Goal: Information Seeking & Learning: Learn about a topic

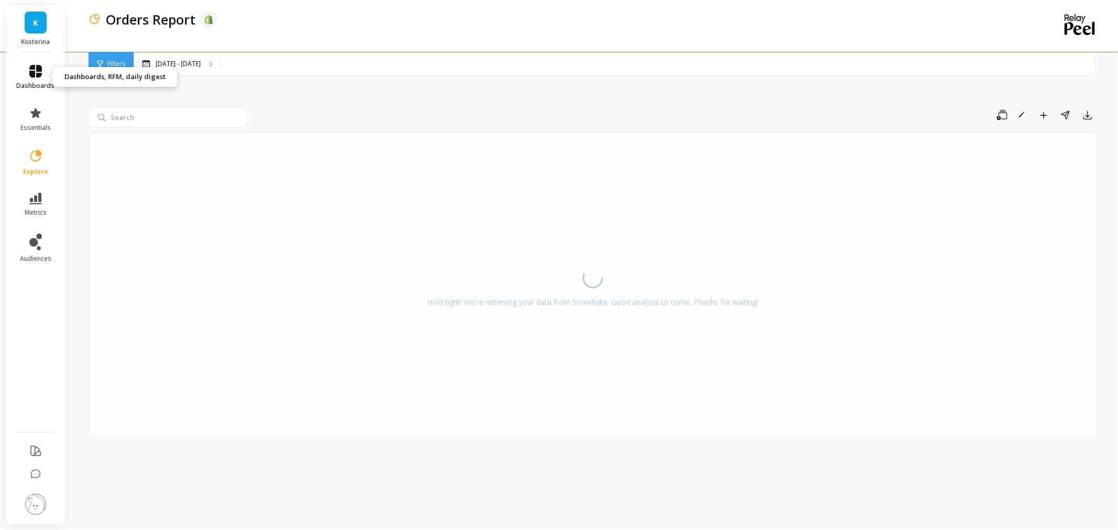
click at [32, 80] on link "dashboards" at bounding box center [36, 77] width 38 height 25
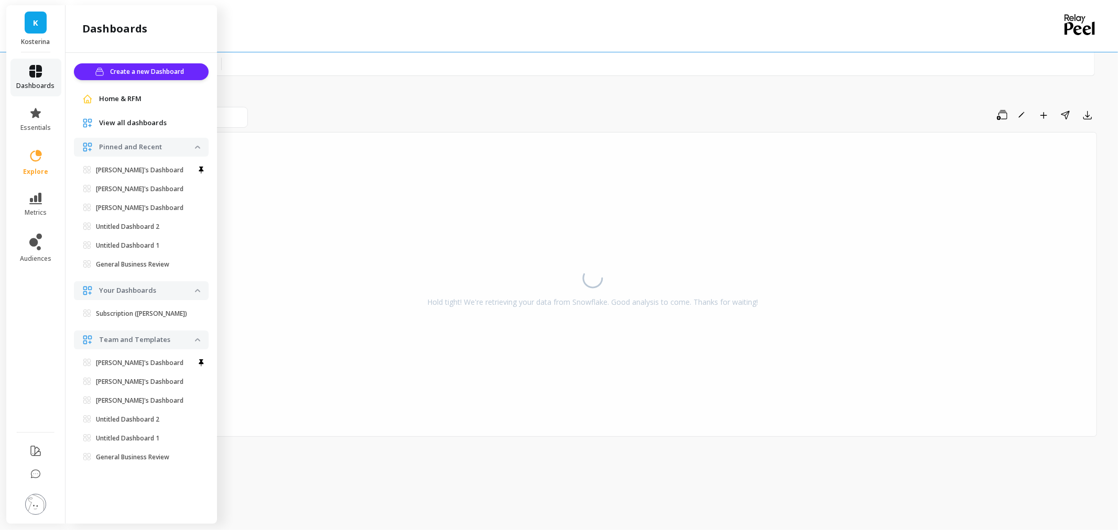
click at [32, 80] on link "dashboards" at bounding box center [36, 77] width 38 height 25
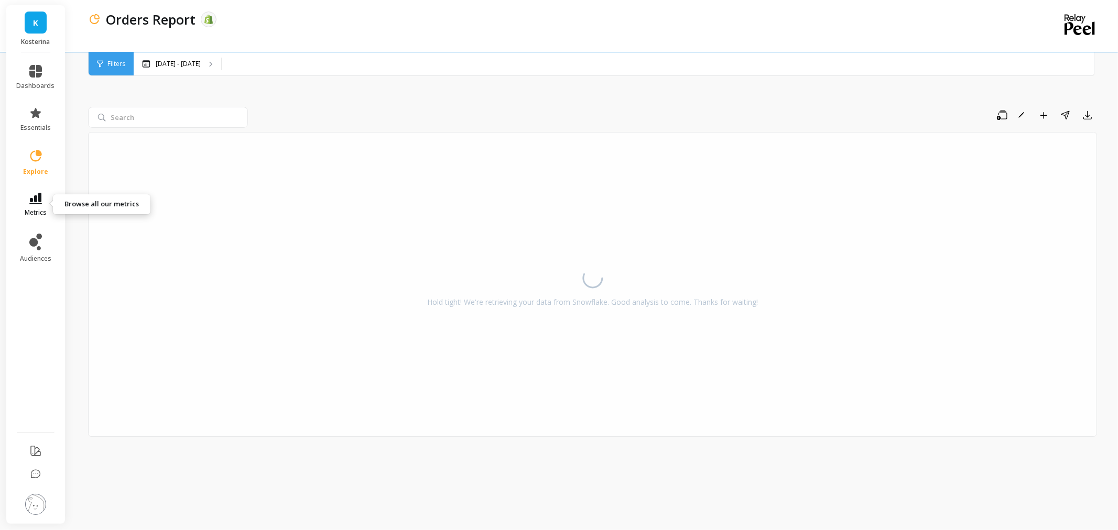
click at [42, 196] on link "metrics" at bounding box center [36, 205] width 38 height 24
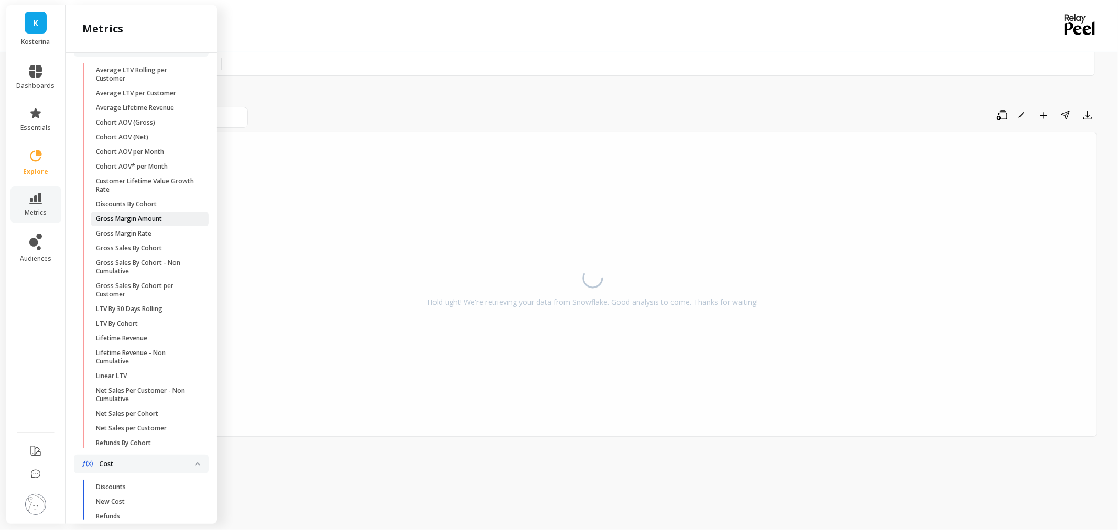
scroll to position [291, 0]
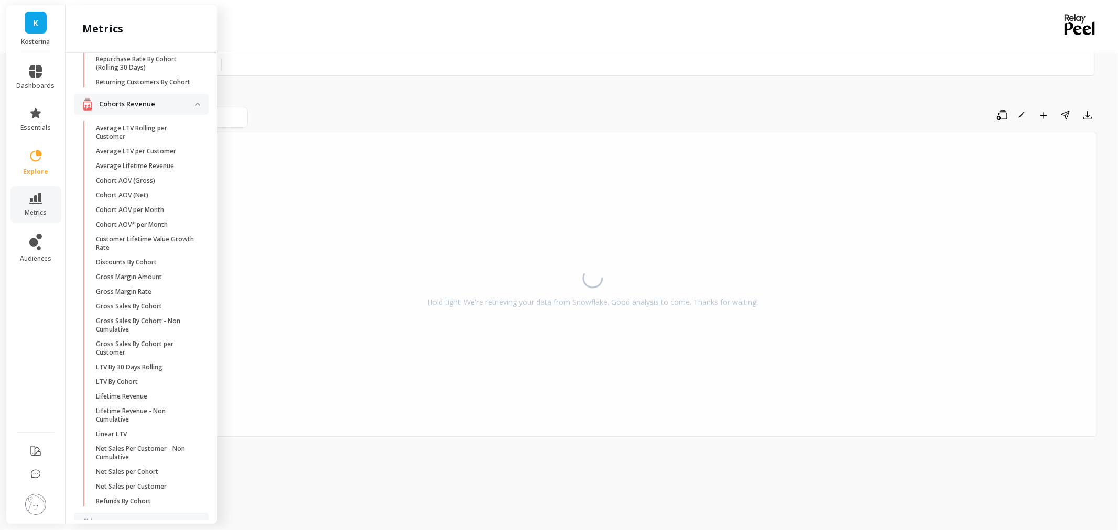
click at [114, 141] on p "Average LTV Rolling per Customer" at bounding box center [146, 132] width 100 height 17
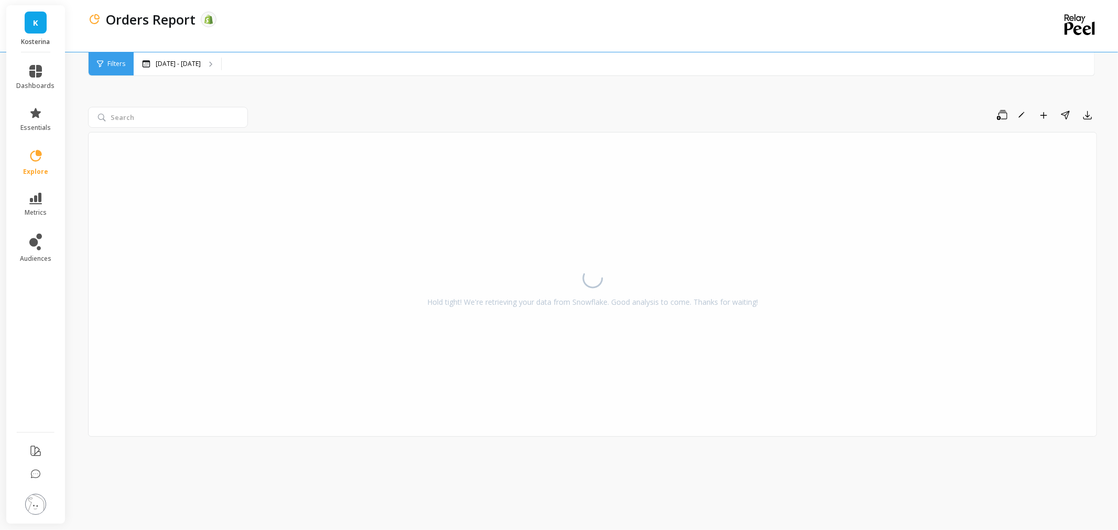
scroll to position [0, 0]
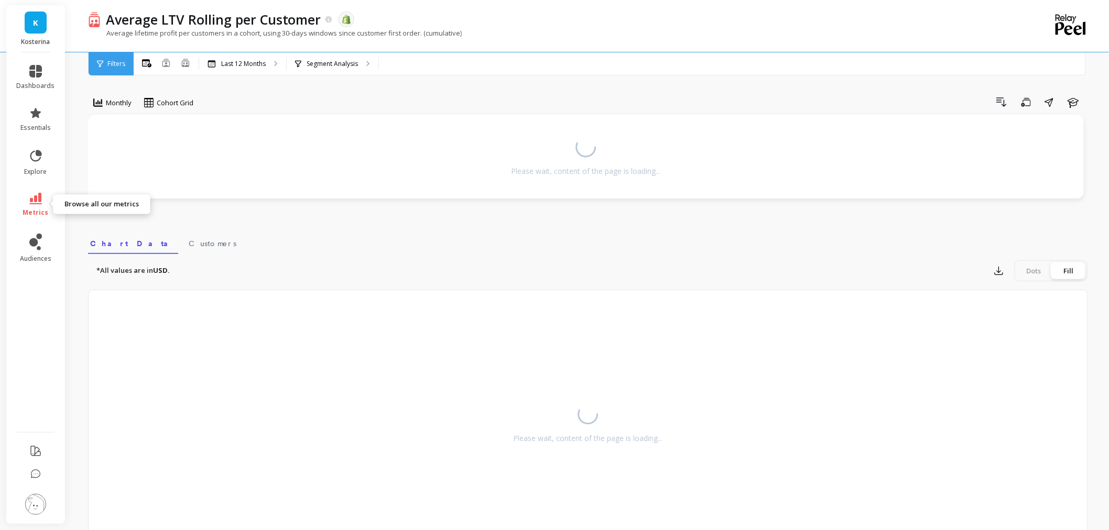
click at [38, 213] on span "metrics" at bounding box center [36, 213] width 26 height 8
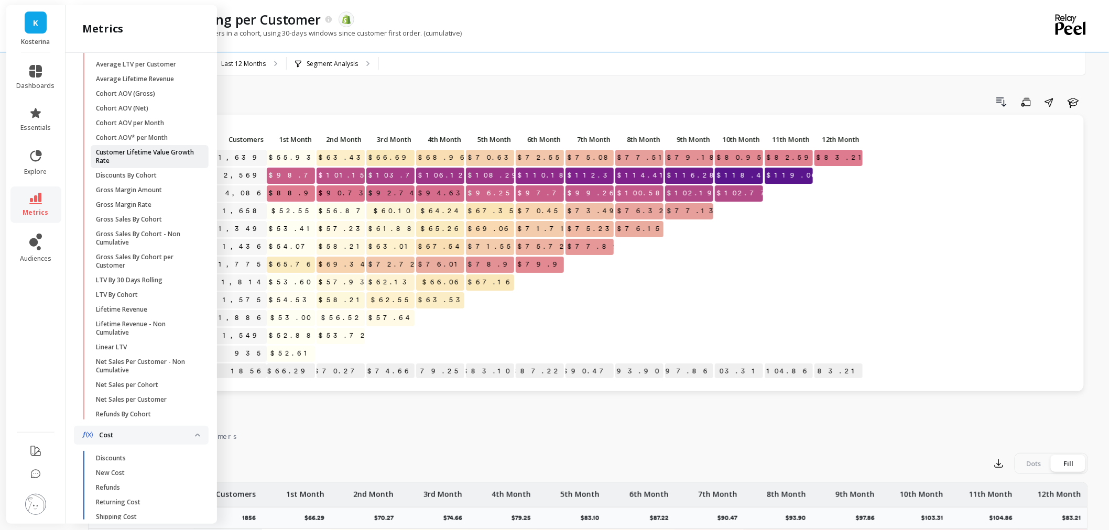
scroll to position [349, 0]
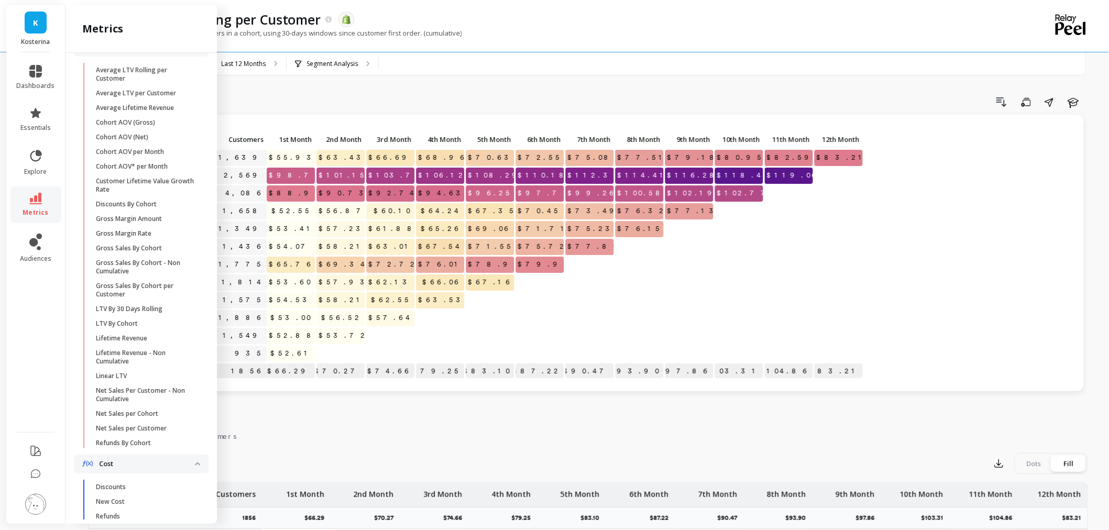
click at [146, 313] on p "LTV By 30 Days Rolling" at bounding box center [129, 309] width 67 height 8
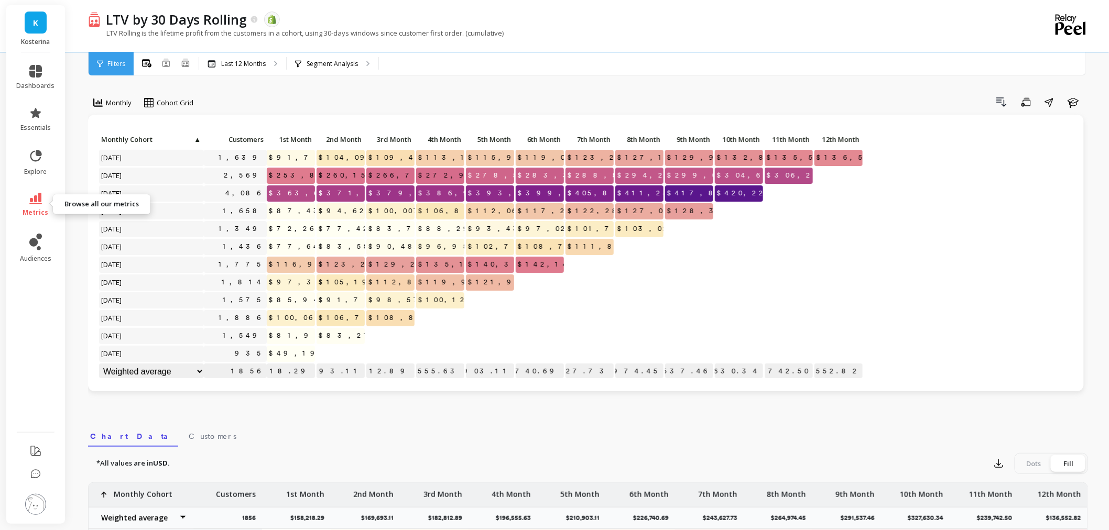
click at [35, 203] on icon at bounding box center [35, 199] width 13 height 12
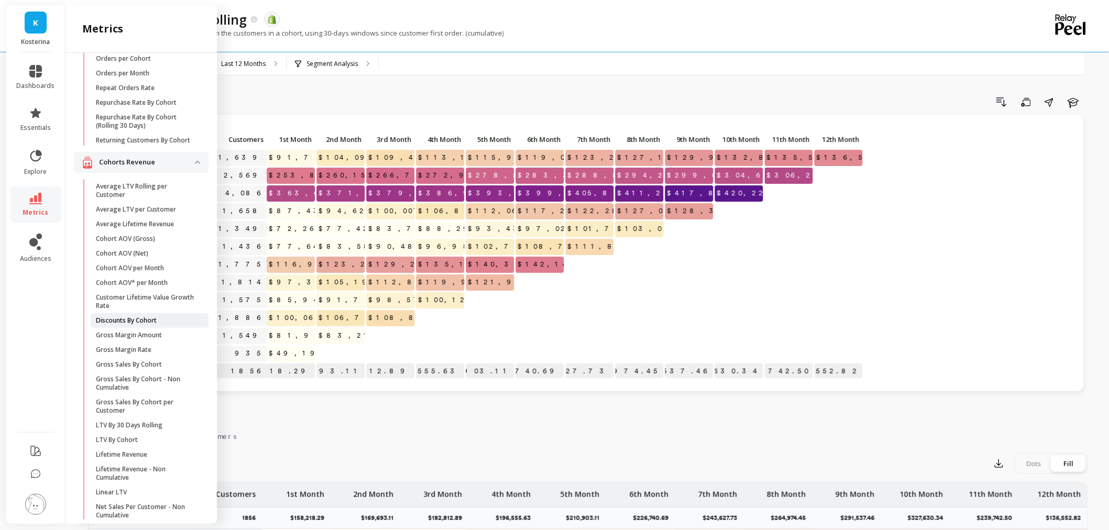
scroll to position [291, 0]
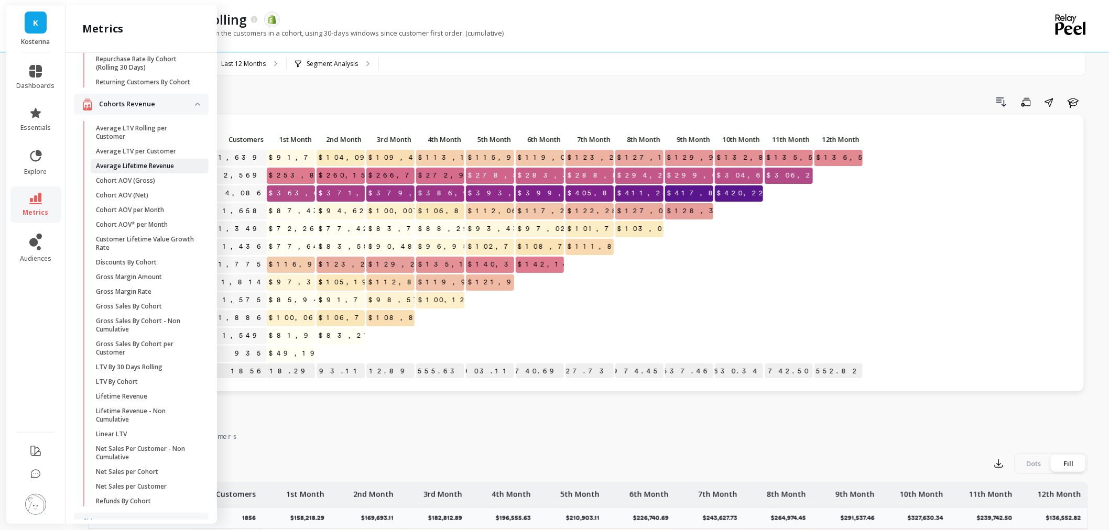
click at [159, 170] on p "Average Lifetime Revenue" at bounding box center [135, 166] width 78 height 8
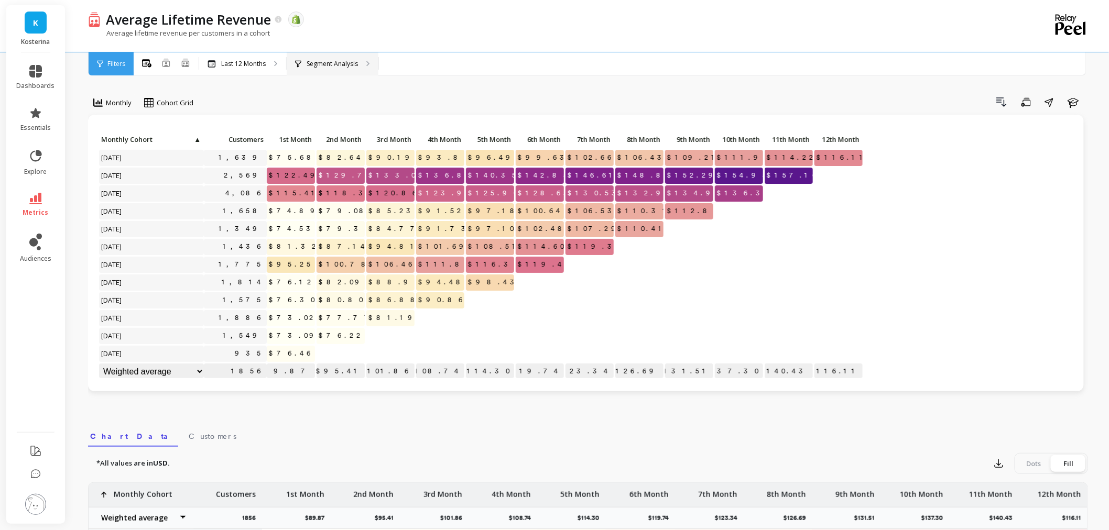
click at [329, 71] on div "Segment Analysis" at bounding box center [333, 63] width 92 height 23
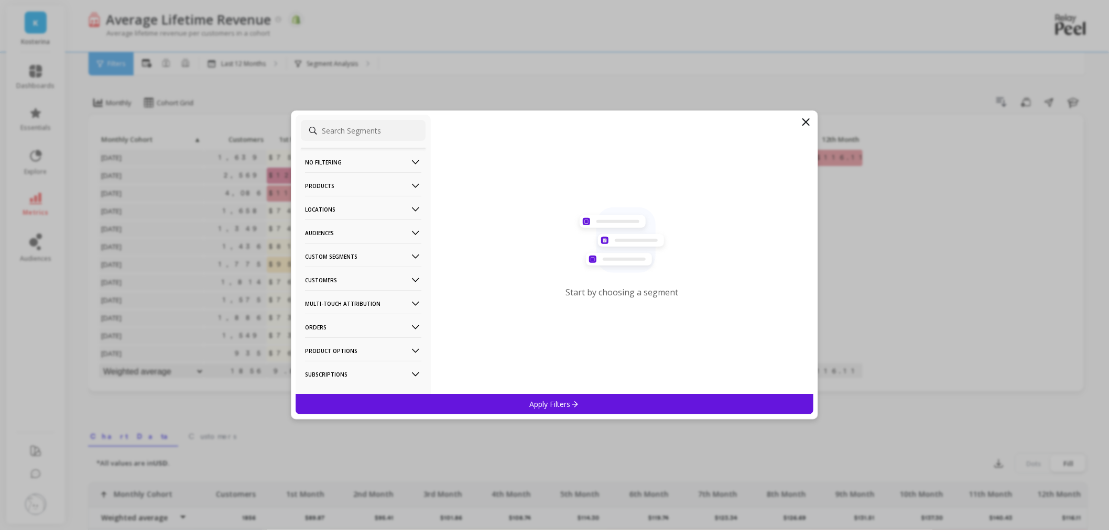
click at [410, 186] on icon at bounding box center [416, 186] width 12 height 12
click at [383, 202] on div "Product Collections" at bounding box center [363, 206] width 125 height 17
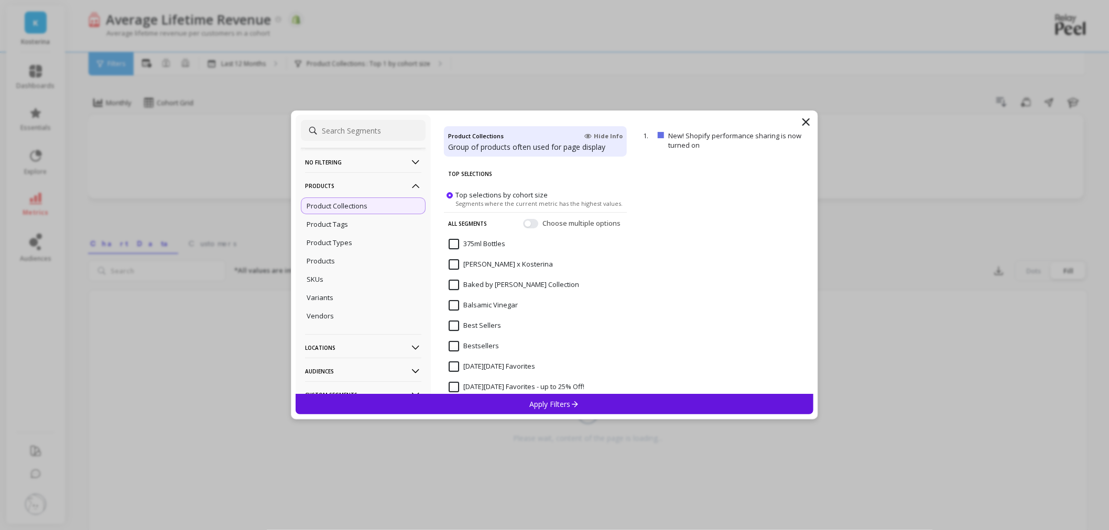
scroll to position [58, 0]
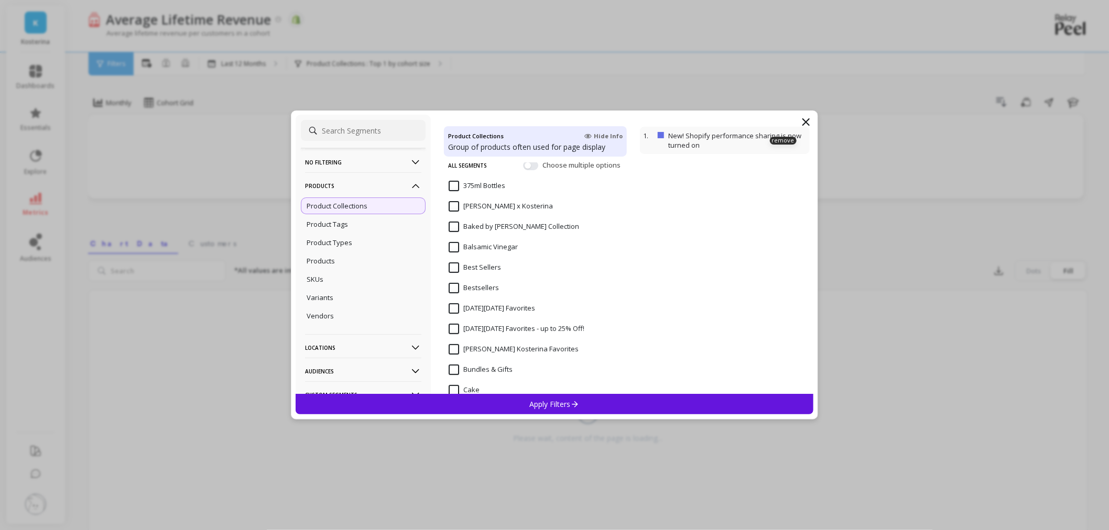
click at [694, 144] on p "New! Shopify performance sharing is now turned on" at bounding box center [737, 140] width 138 height 19
click at [685, 139] on p "New! Shopify performance sharing is now turned on" at bounding box center [737, 140] width 138 height 19
click at [770, 141] on p "remove" at bounding box center [783, 141] width 27 height 8
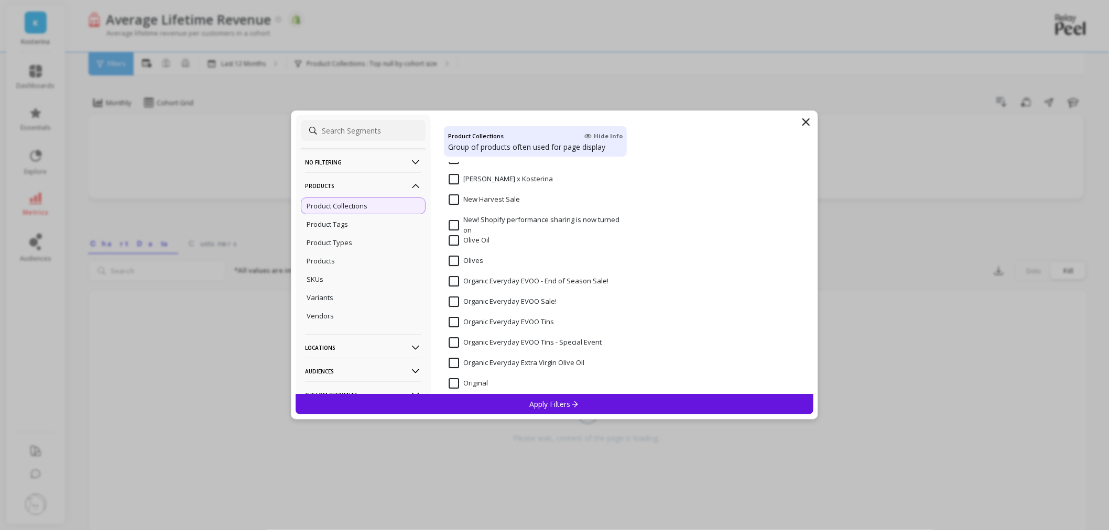
scroll to position [1513, 0]
click at [454, 242] on Oil "Olive Oil" at bounding box center [469, 243] width 41 height 10
click at [552, 401] on p "Apply Filters" at bounding box center [555, 404] width 50 height 10
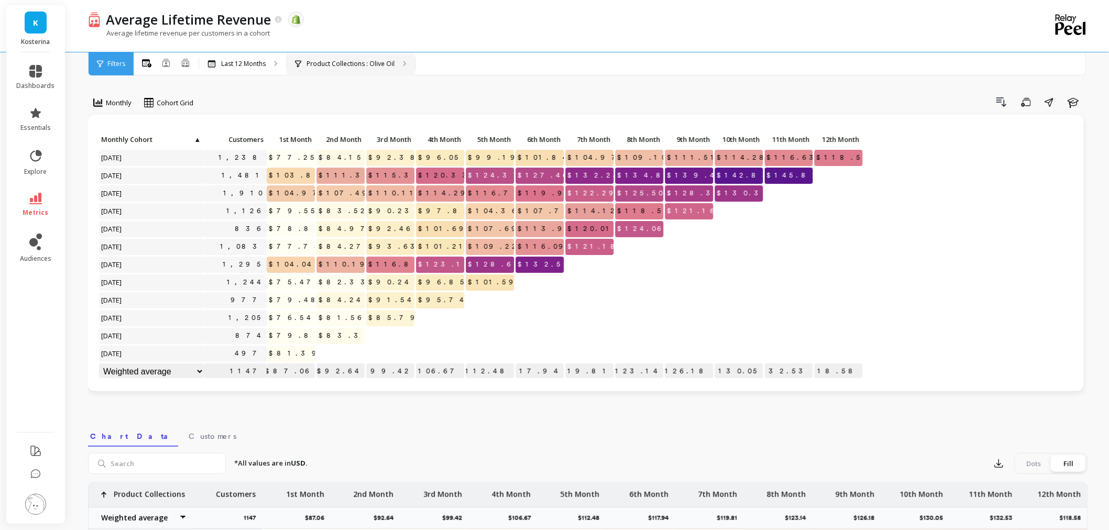
click at [370, 63] on p "Product Collections : Olive Oil" at bounding box center [351, 64] width 88 height 8
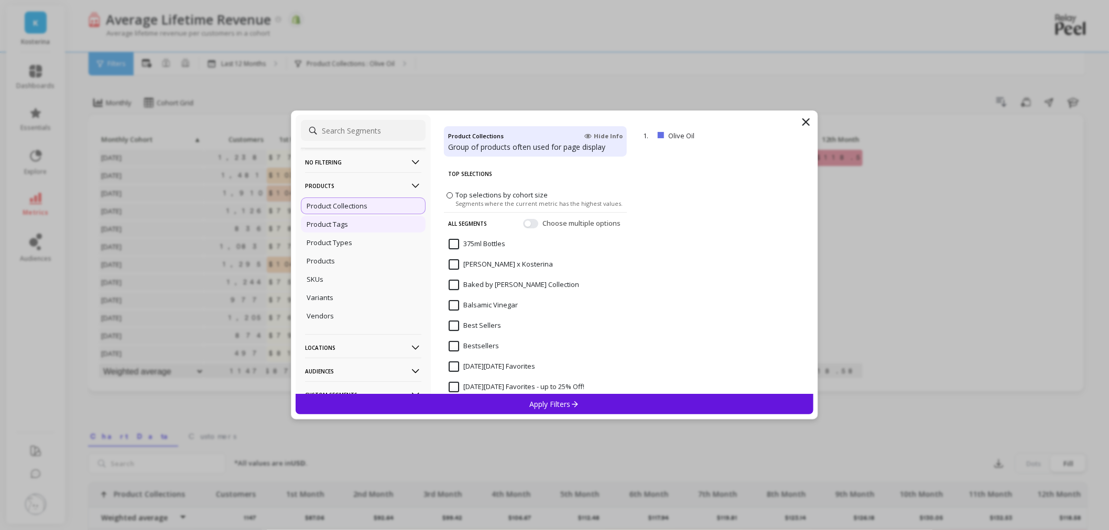
click at [364, 217] on div "Product Tags" at bounding box center [363, 224] width 125 height 17
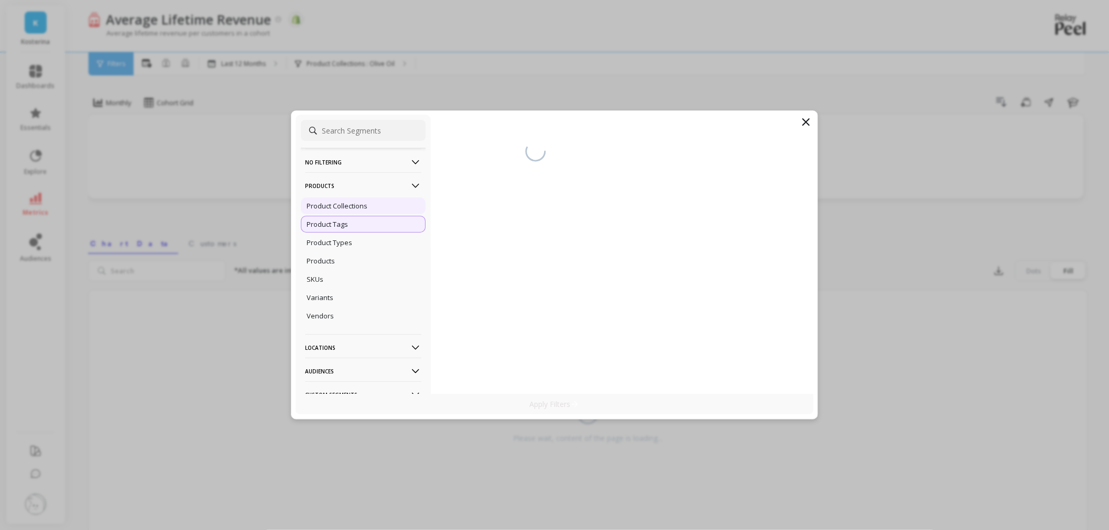
click at [367, 205] on p "Product Collections" at bounding box center [337, 205] width 61 height 9
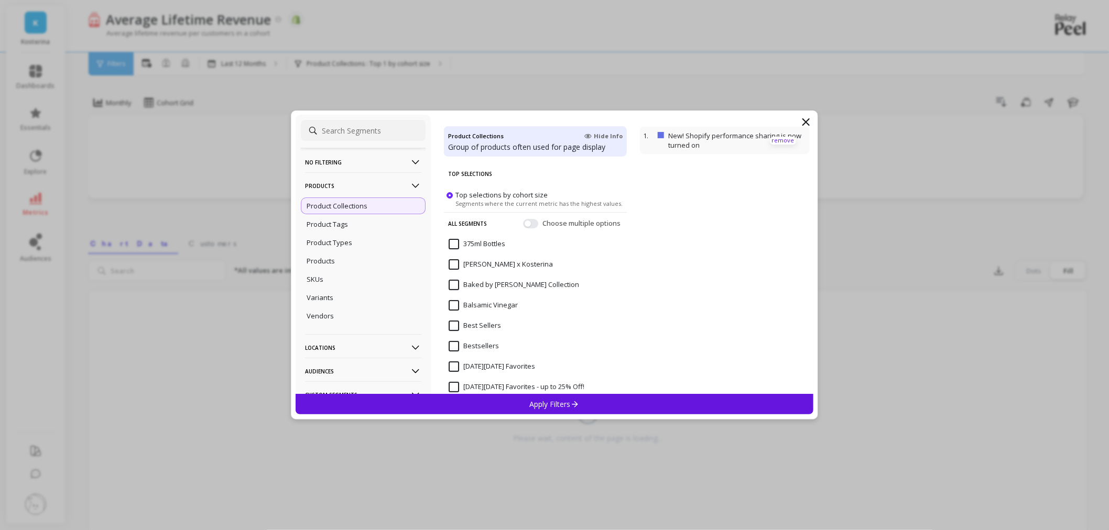
click at [776, 138] on p "remove" at bounding box center [783, 141] width 27 height 8
click at [410, 184] on icon at bounding box center [416, 186] width 12 height 12
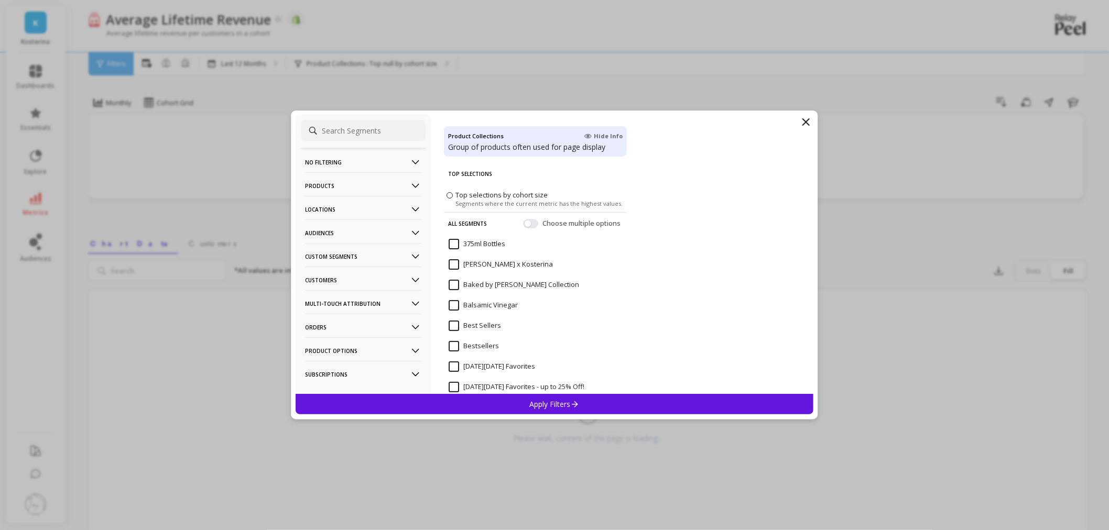
click at [578, 407] on icon at bounding box center [575, 404] width 9 height 9
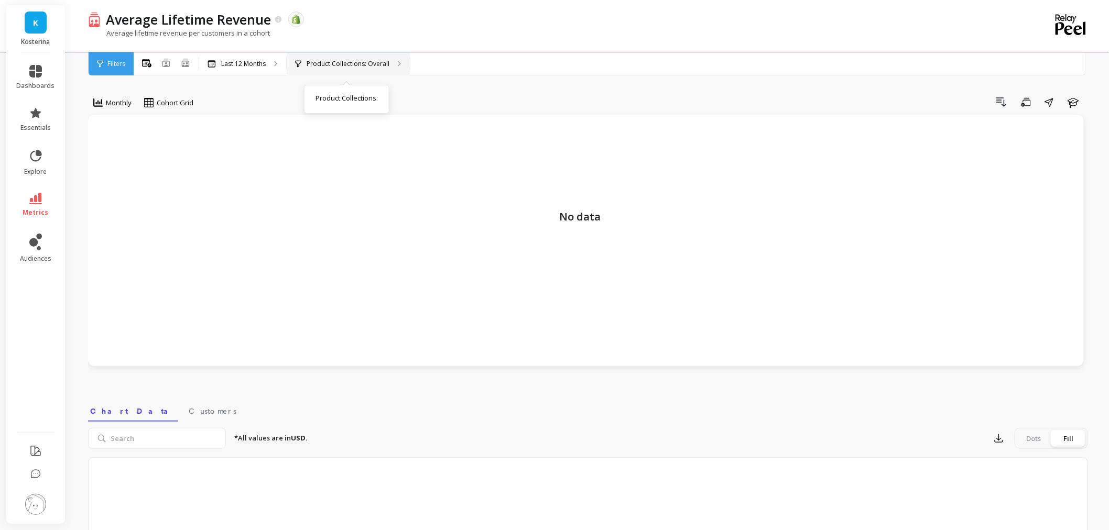
click at [330, 68] on div "Product Collections: Overall Product Collections :" at bounding box center [348, 63] width 123 height 23
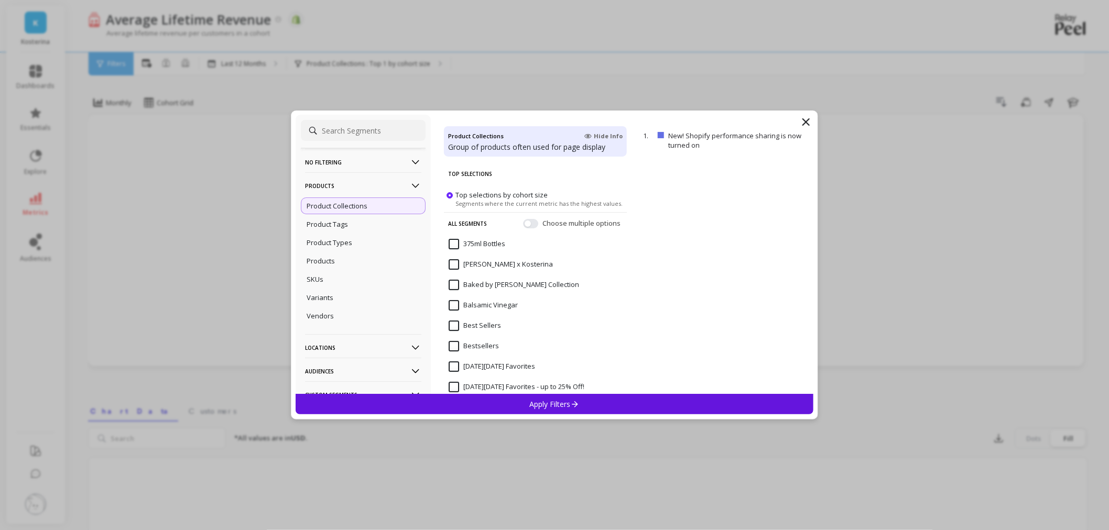
click at [398, 203] on div "Product Collections" at bounding box center [363, 206] width 125 height 17
click at [804, 122] on icon at bounding box center [806, 122] width 13 height 13
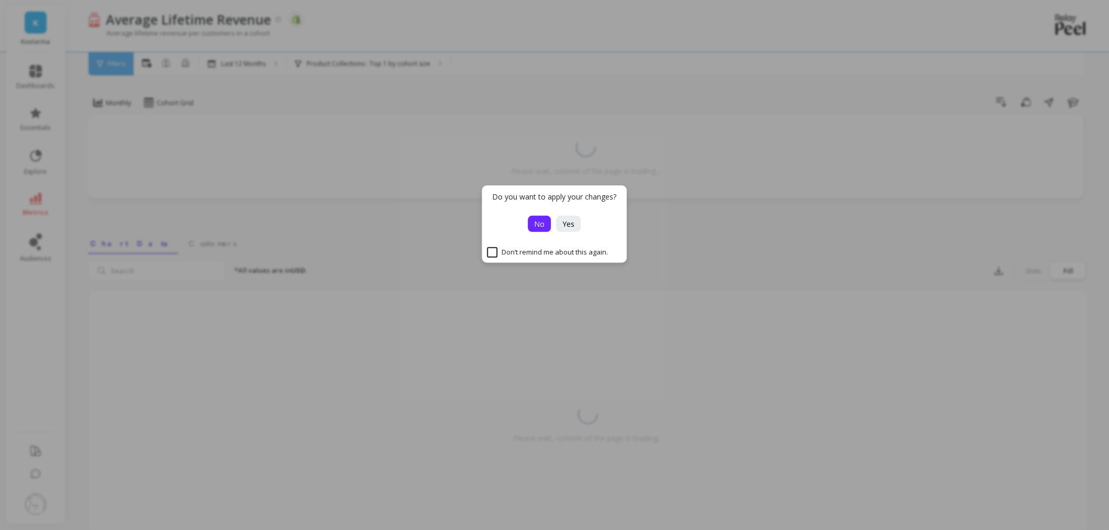
click at [541, 224] on span "No" at bounding box center [539, 224] width 10 height 10
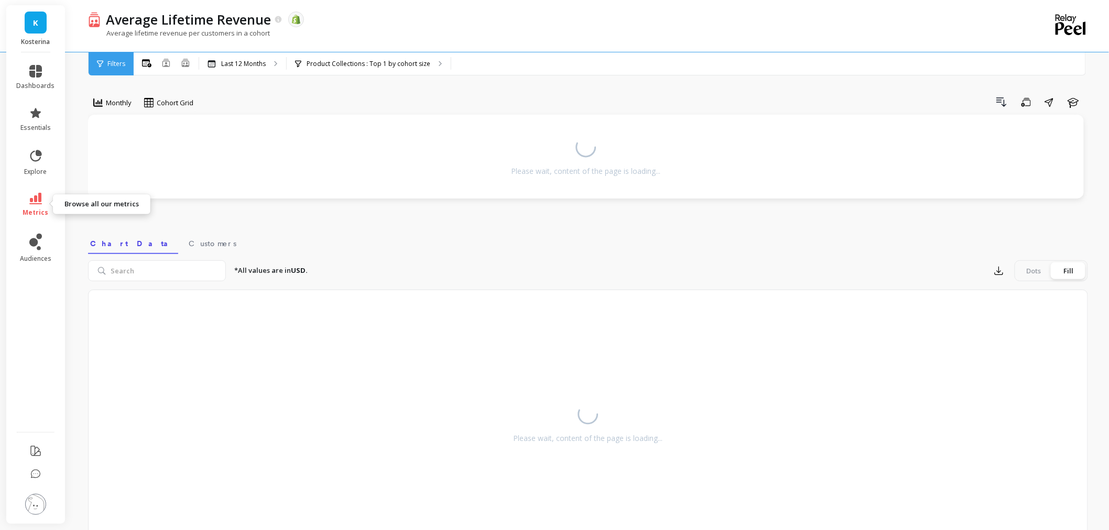
click at [28, 204] on link "metrics" at bounding box center [36, 205] width 38 height 24
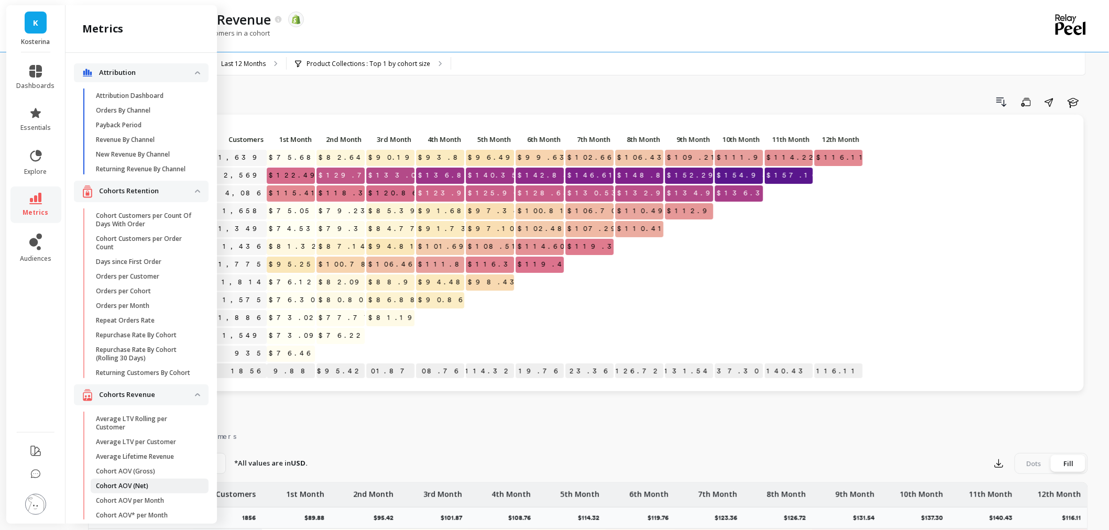
scroll to position [291, 0]
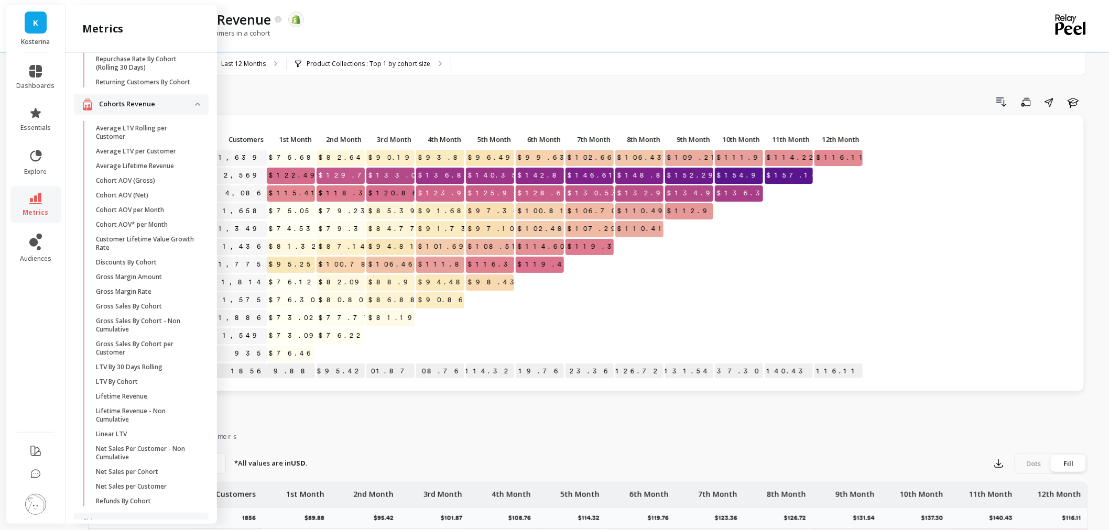
click at [399, 420] on div "Monthly Cohort Grid Drill Down Save Share Learn Click to create an audience 1,6…" at bounding box center [588, 442] width 1000 height 800
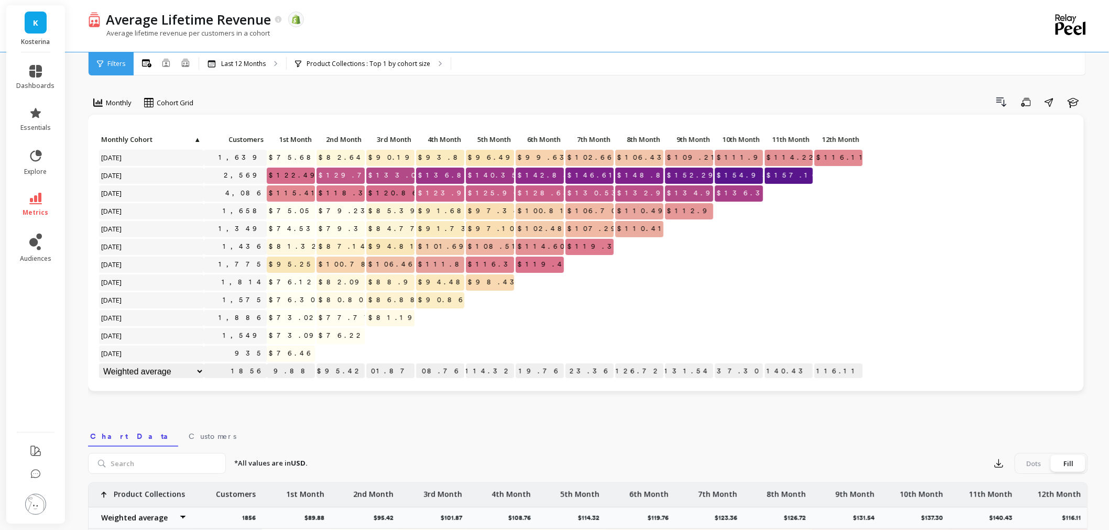
scroll to position [0, 0]
click at [412, 64] on p "Product Collections : Top 1 by cohort size" at bounding box center [369, 64] width 124 height 8
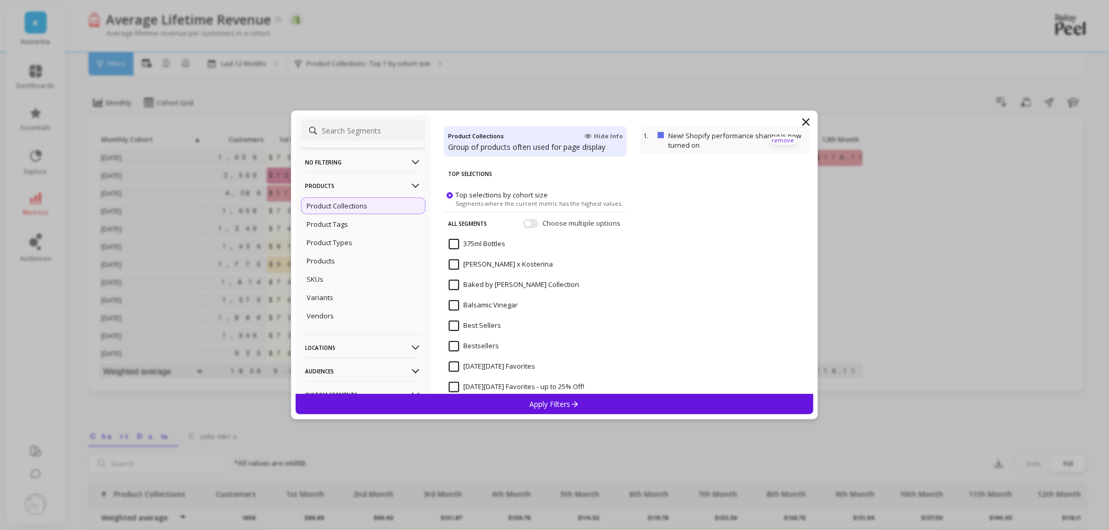
click at [777, 139] on p "remove" at bounding box center [783, 141] width 27 height 8
click at [373, 209] on div "Product Collections" at bounding box center [363, 206] width 125 height 17
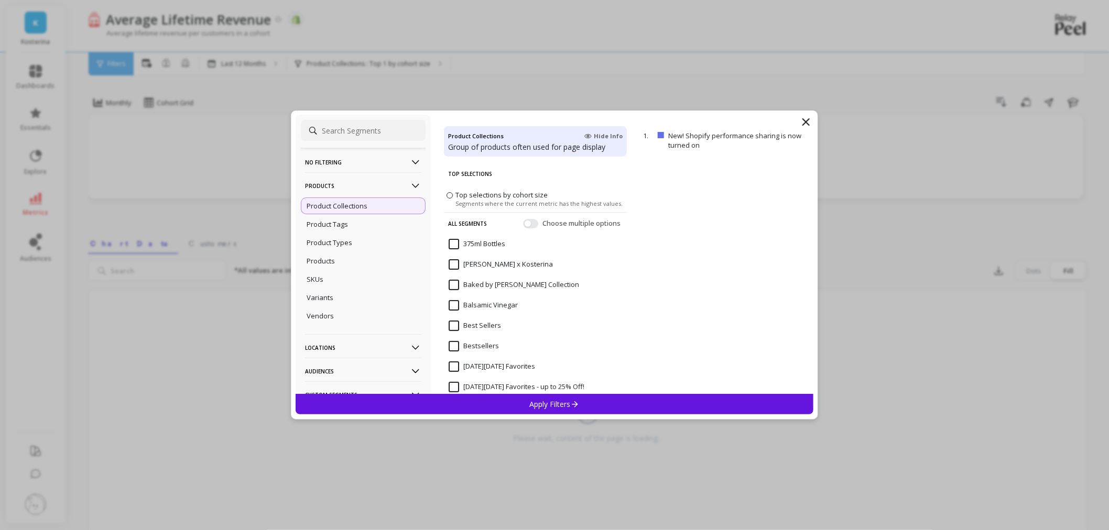
click at [506, 400] on div "Apply Filters" at bounding box center [555, 404] width 518 height 20
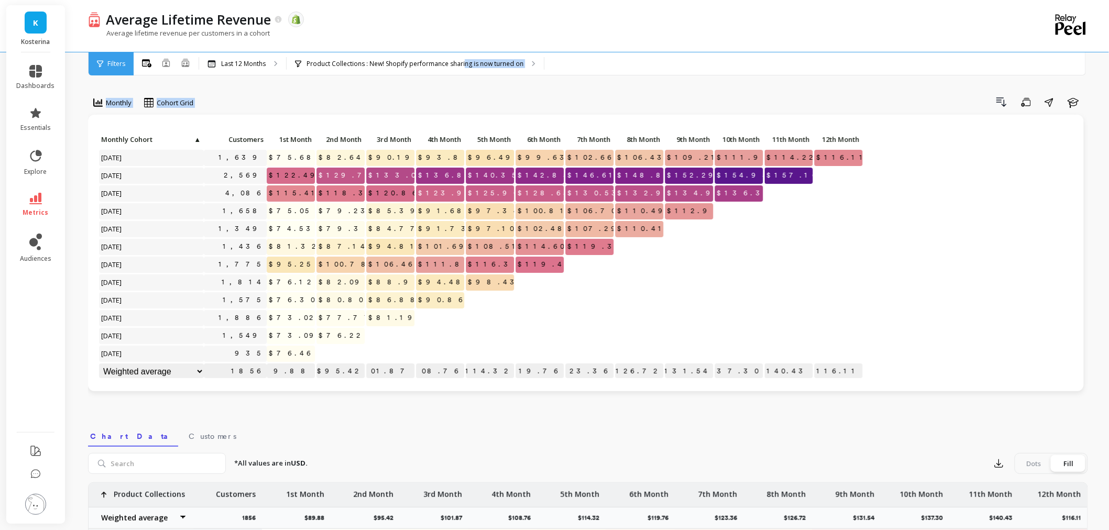
drag, startPoint x: 463, startPoint y: 61, endPoint x: 445, endPoint y: 92, distance: 35.9
click at [445, 92] on div "Average Lifetime Revenue The data you are viewing comes from: Shopify Average l…" at bounding box center [589, 427] width 1037 height 855
click at [445, 92] on div "Monthly Cohort Grid Drill Down Save Share Learn Click to create an audience 1,6…" at bounding box center [588, 442] width 1000 height 800
click at [460, 61] on p "Product Collections : New! Shopify performance sharing is now turned on" at bounding box center [415, 64] width 217 height 8
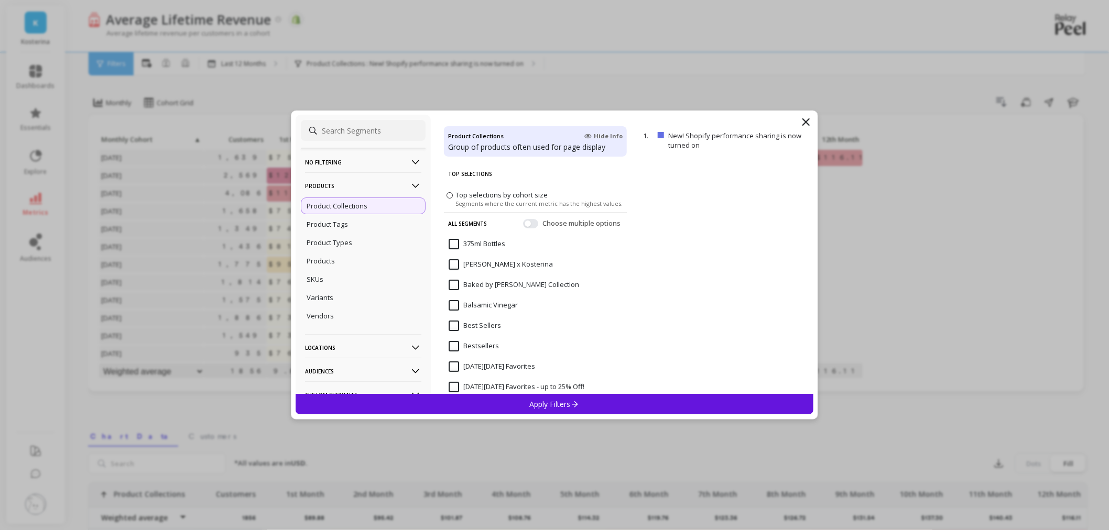
click at [410, 161] on filtering-icon at bounding box center [416, 163] width 12 height 12
drag, startPoint x: 366, startPoint y: 183, endPoint x: 376, endPoint y: 197, distance: 16.9
click at [366, 184] on div "Overall" at bounding box center [363, 182] width 125 height 17
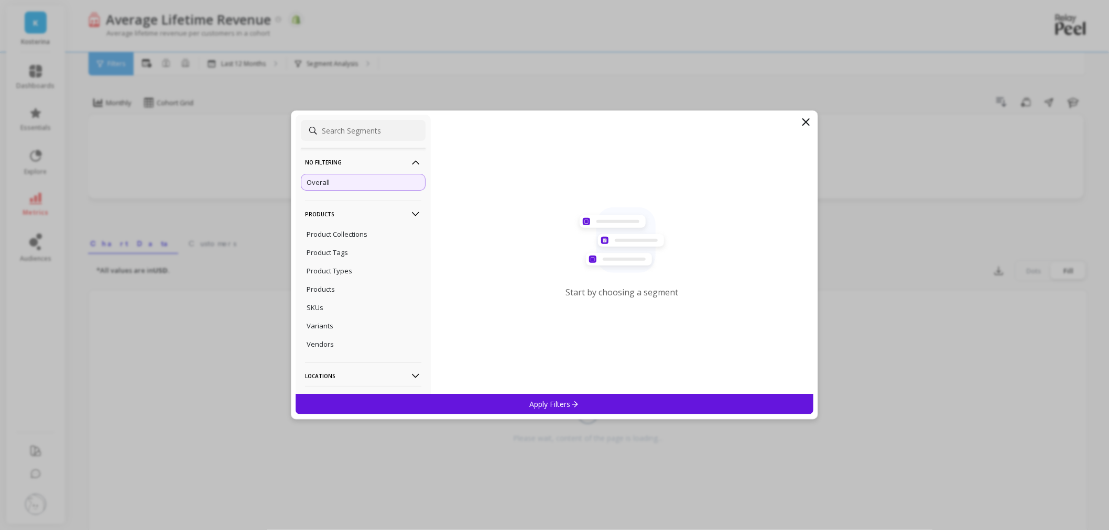
click at [530, 407] on p "Apply Filters" at bounding box center [555, 404] width 50 height 10
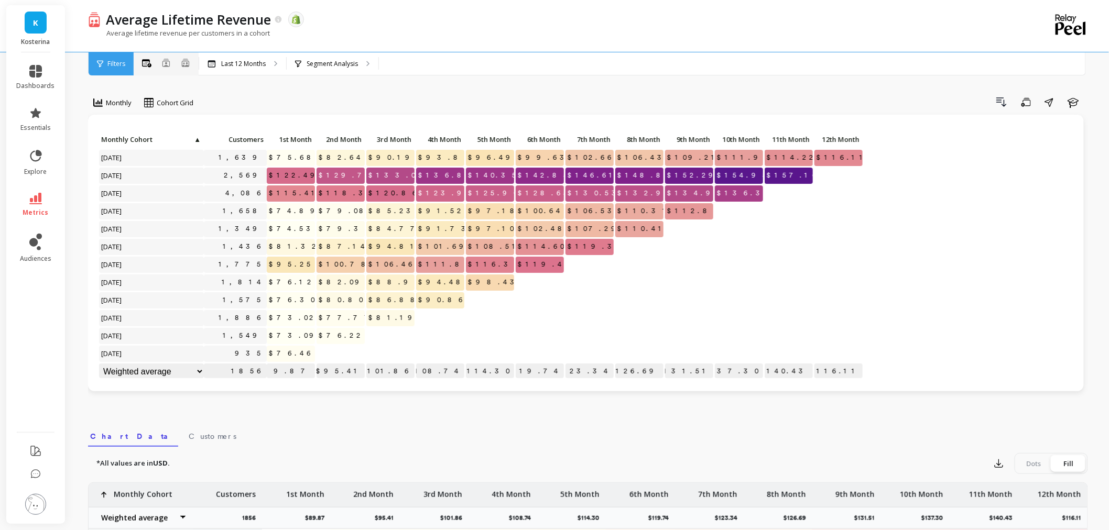
click at [179, 63] on div "All Months Single Cohort Combined Cohorts" at bounding box center [166, 64] width 65 height 14
click at [182, 63] on icon at bounding box center [185, 62] width 9 height 9
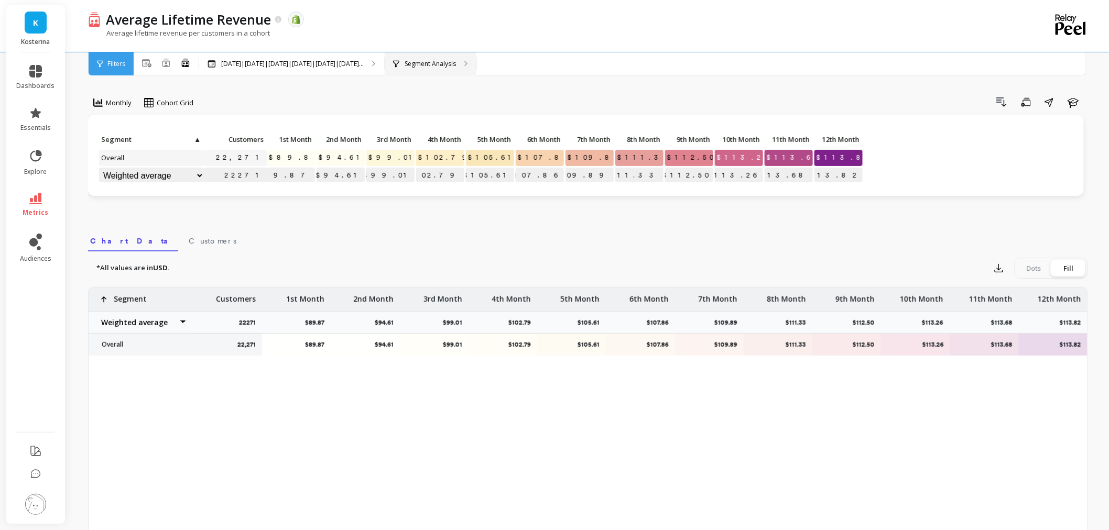
click at [458, 58] on div "Segment Analysis" at bounding box center [431, 63] width 92 height 23
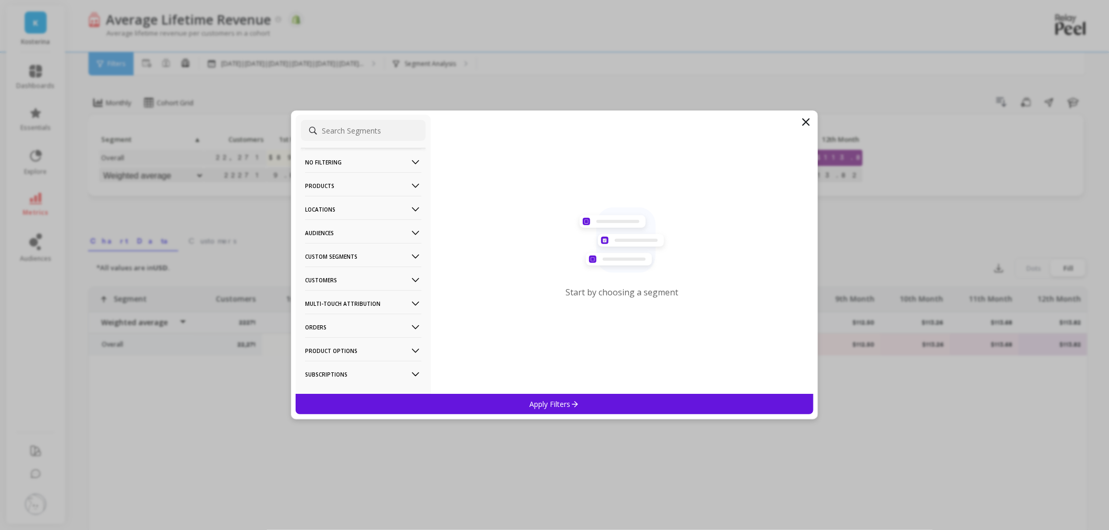
click at [340, 188] on p "Products" at bounding box center [363, 185] width 116 height 27
click at [341, 212] on div "Product Collections" at bounding box center [363, 206] width 125 height 17
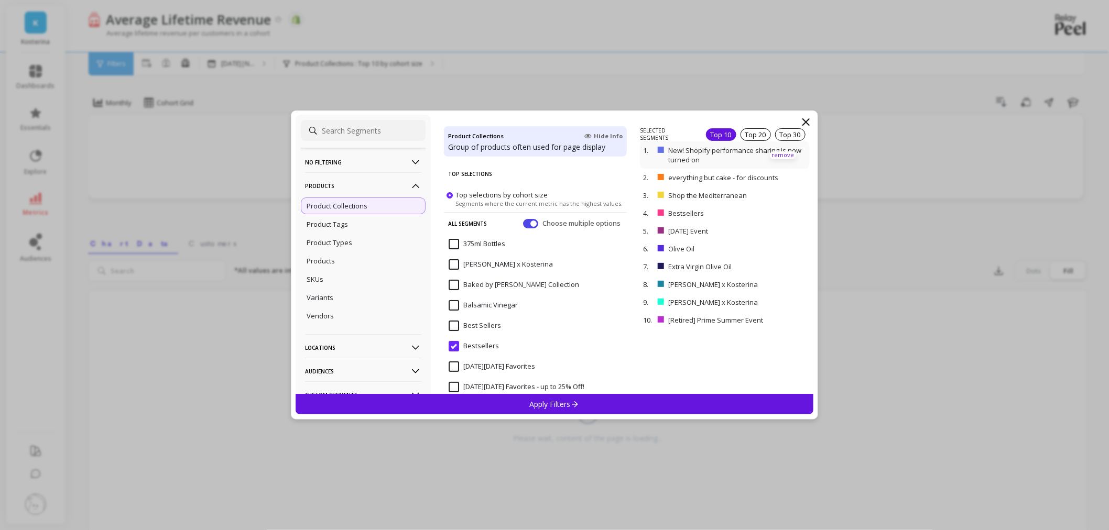
click at [780, 154] on p "remove" at bounding box center [783, 155] width 27 height 8
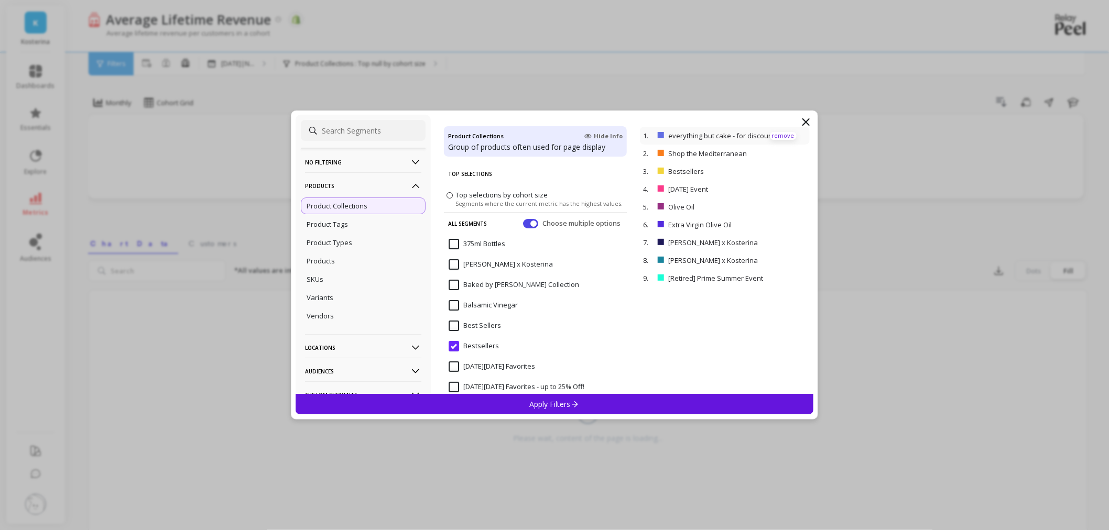
click at [0, 0] on p "remove" at bounding box center [0, 0] width 0 height 0
click at [774, 135] on p "remove" at bounding box center [783, 136] width 27 height 8
click at [778, 150] on p "remove" at bounding box center [783, 154] width 27 height 8
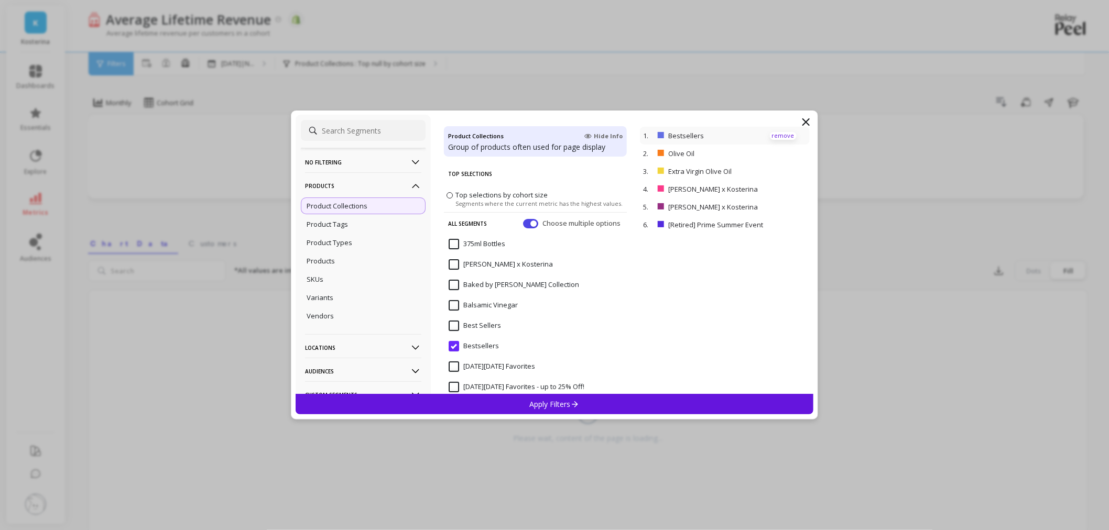
click at [775, 136] on p "remove" at bounding box center [783, 136] width 27 height 8
click at [779, 166] on div "3. [PERSON_NAME] x Kosterina remove" at bounding box center [724, 171] width 169 height 18
click at [779, 170] on p "remove" at bounding box center [783, 172] width 27 height 8
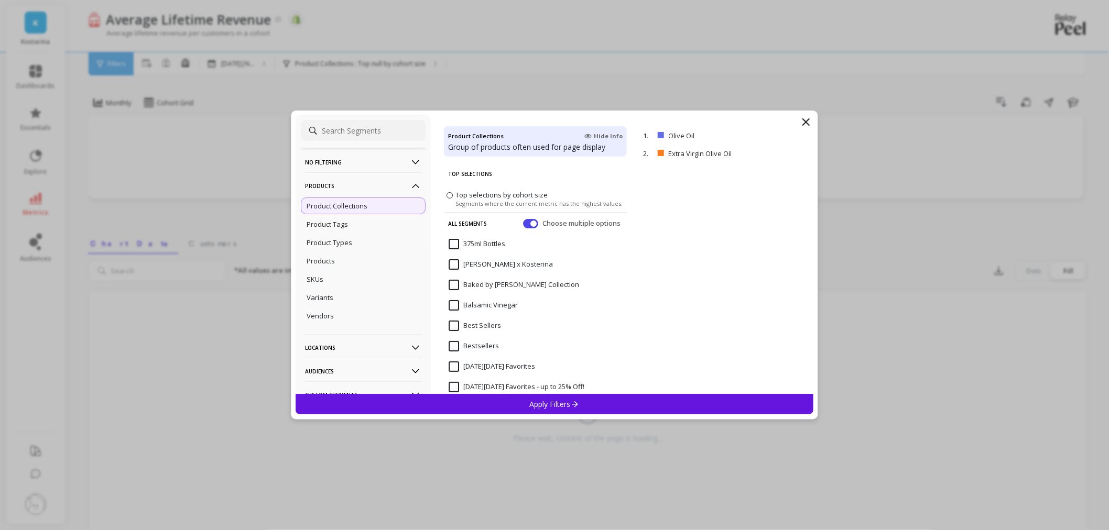
click at [454, 304] on Vinegar "Balsamic Vinegar" at bounding box center [483, 305] width 69 height 10
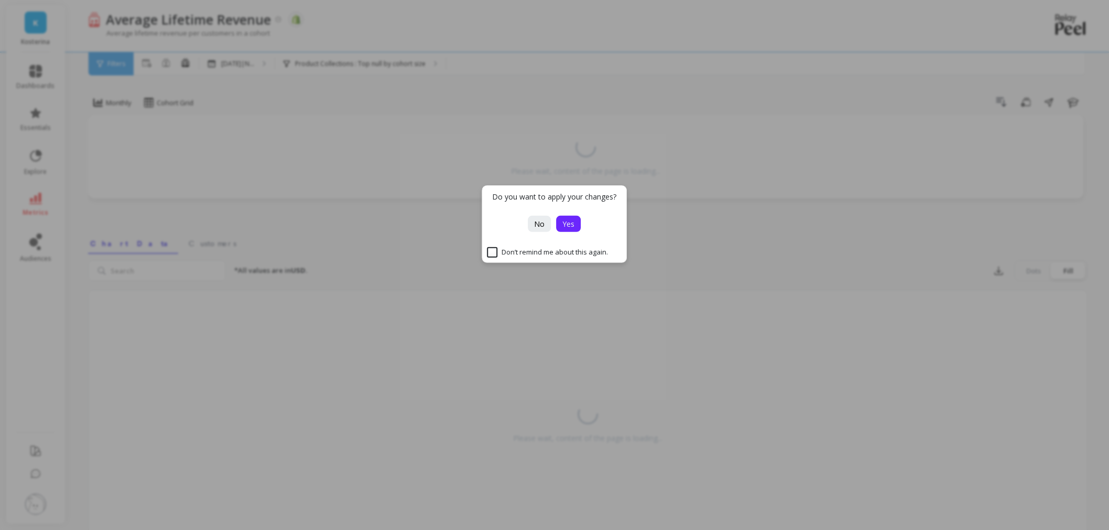
click at [565, 226] on span "Yes" at bounding box center [569, 224] width 12 height 10
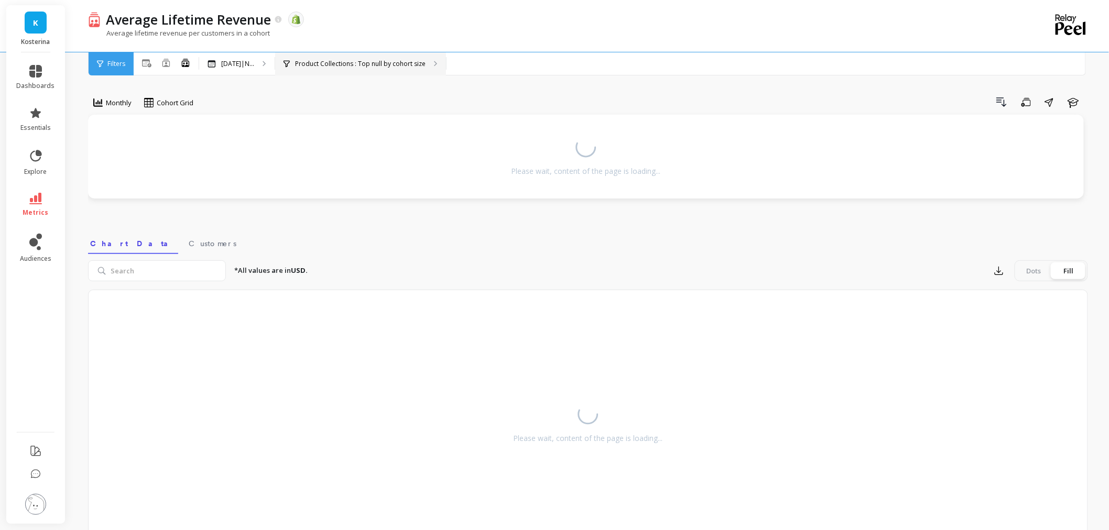
click at [322, 53] on div "Product Collections : Top null by cohort size Product Collections : New! Shopif…" at bounding box center [360, 63] width 171 height 23
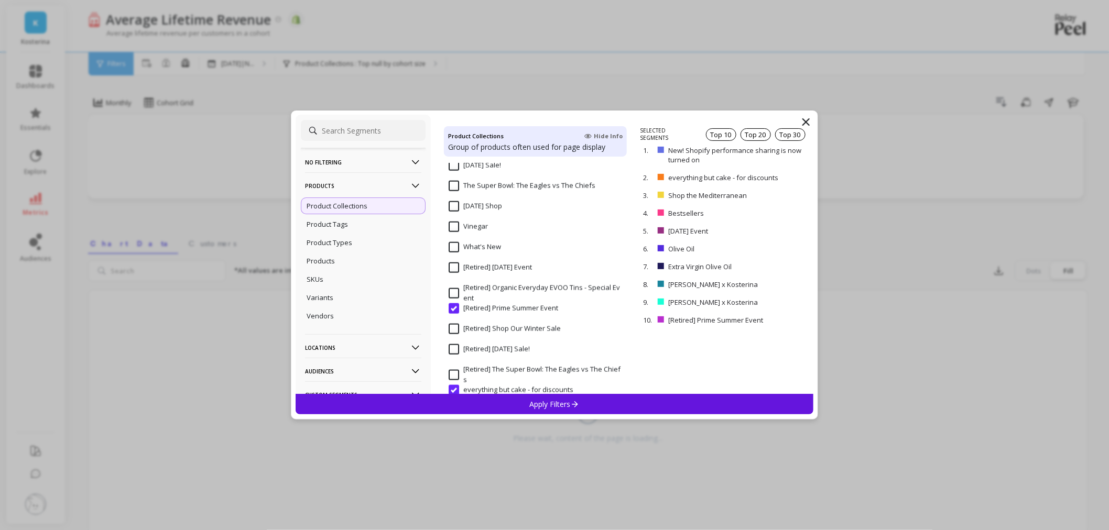
scroll to position [2222, 0]
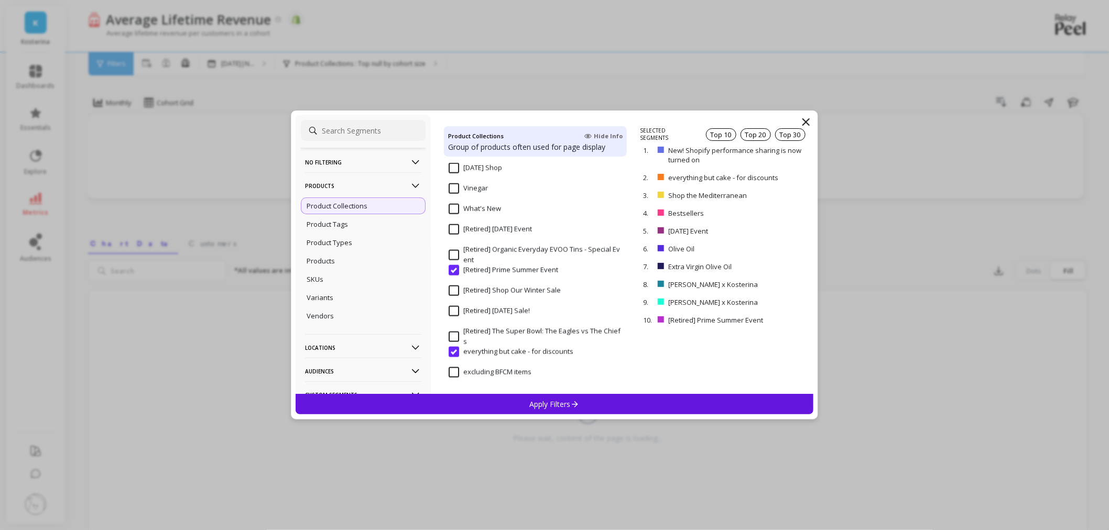
click at [453, 191] on input "Vinegar" at bounding box center [468, 188] width 39 height 10
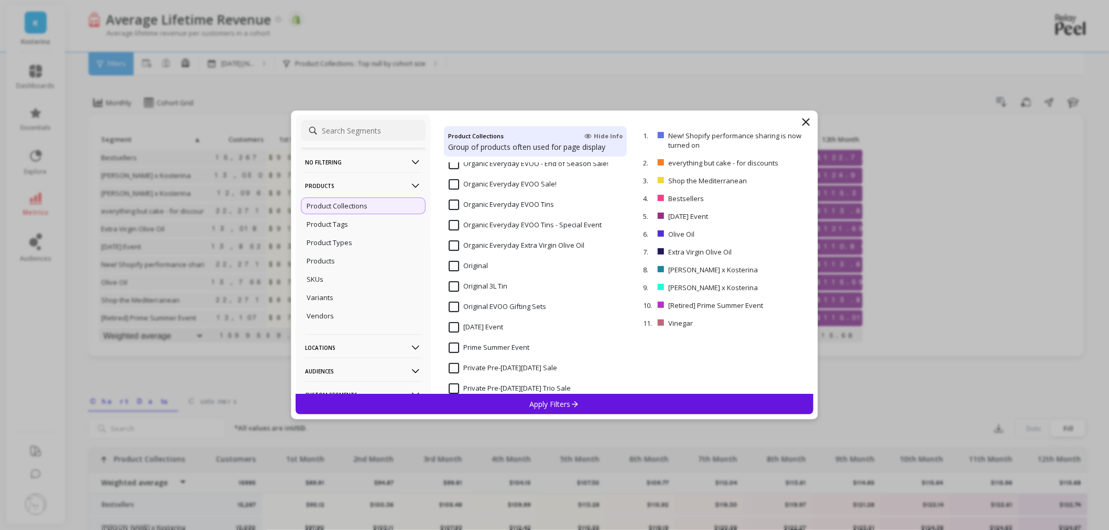
scroll to position [1581, 0]
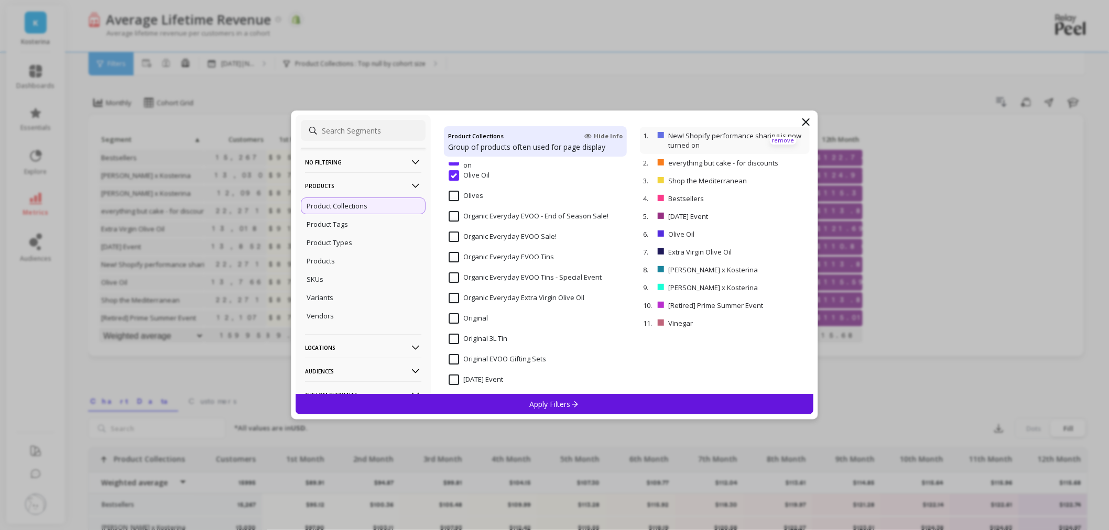
click at [781, 137] on p "remove" at bounding box center [783, 141] width 27 height 8
click at [776, 140] on div "1. New! Shopify performance sharing is now turned on remove" at bounding box center [724, 140] width 169 height 27
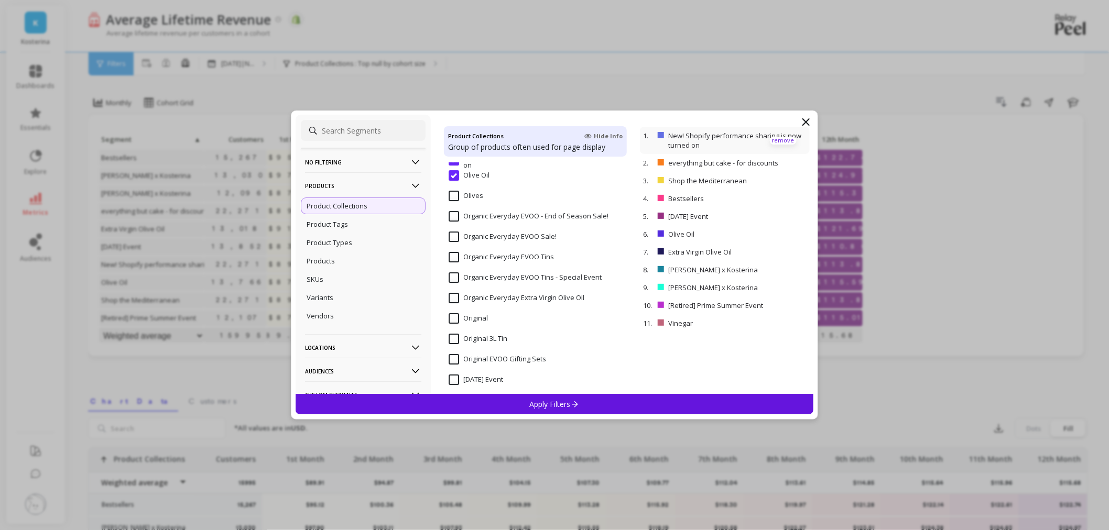
click at [776, 140] on div "1. New! Shopify performance sharing is now turned on remove" at bounding box center [724, 140] width 169 height 27
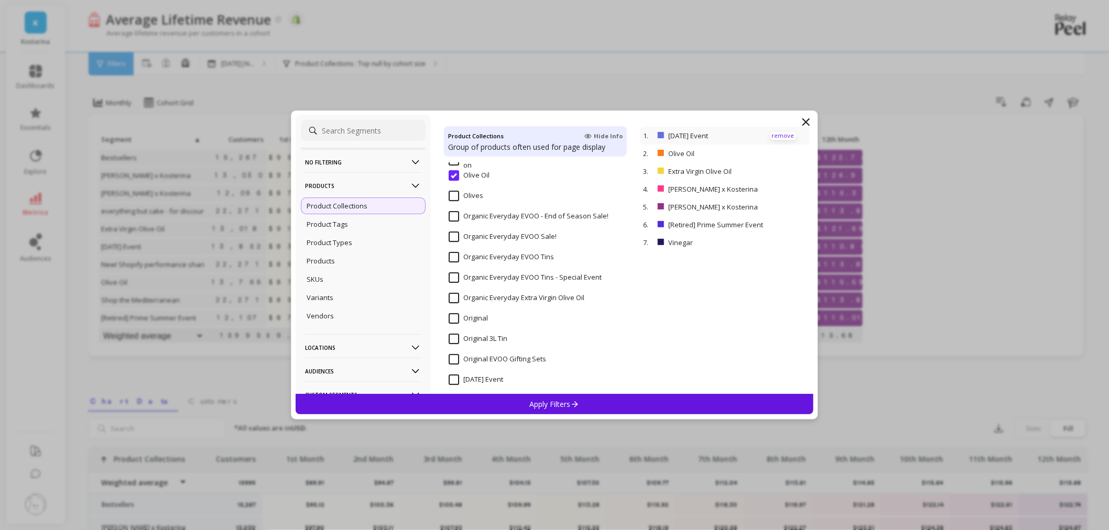
click at [773, 135] on p "remove" at bounding box center [783, 136] width 27 height 8
click at [773, 134] on p "remove" at bounding box center [783, 136] width 27 height 8
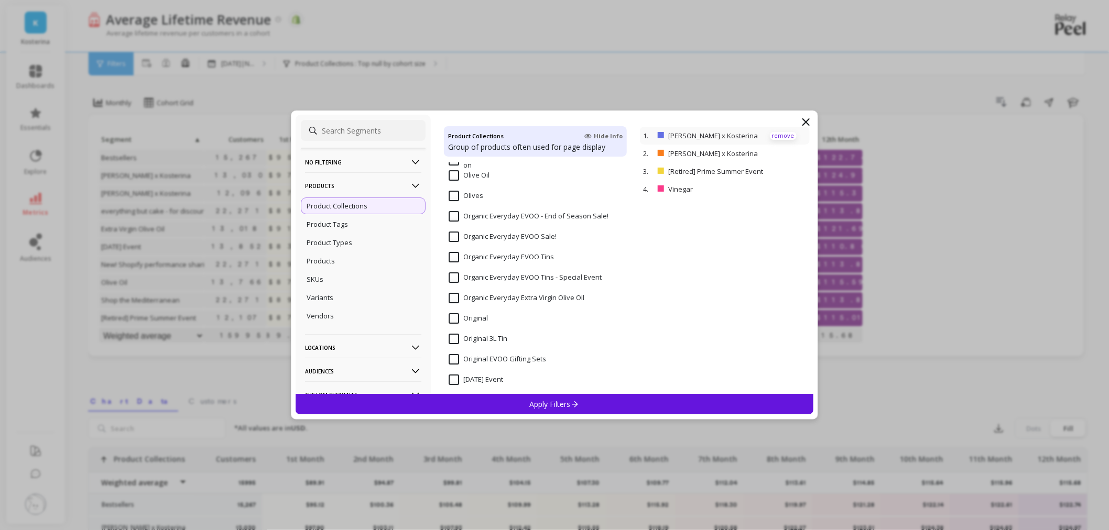
click at [773, 134] on p "remove" at bounding box center [783, 136] width 27 height 8
click at [773, 134] on div "1. [PERSON_NAME] x Kosterina remove 2. [PERSON_NAME] x Kosterina remove 3. [Ret…" at bounding box center [726, 260] width 173 height 267
click at [773, 134] on div at bounding box center [726, 260] width 173 height 267
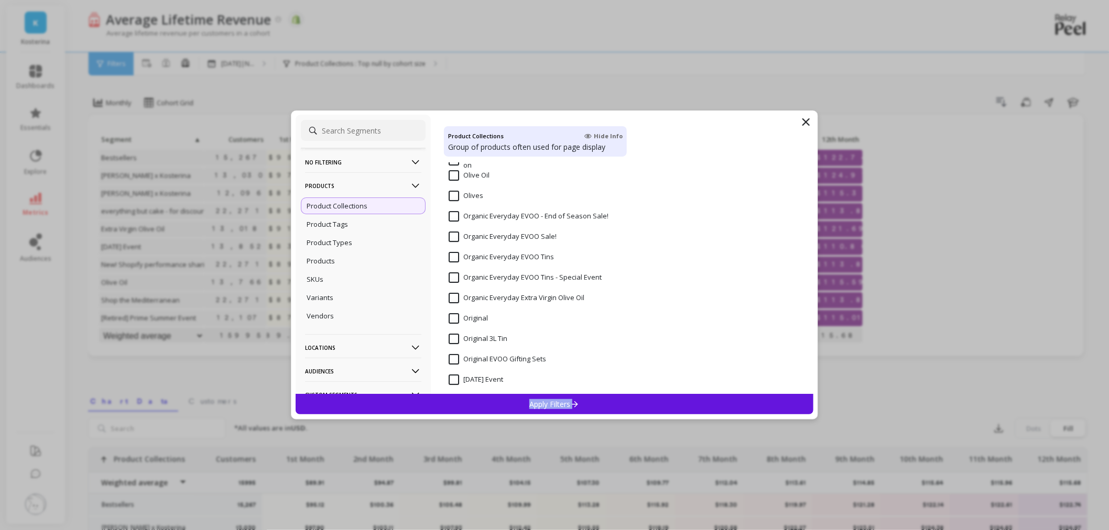
click at [453, 176] on Oil "Olive Oil" at bounding box center [469, 175] width 41 height 10
click at [455, 192] on input "Olives" at bounding box center [466, 196] width 35 height 10
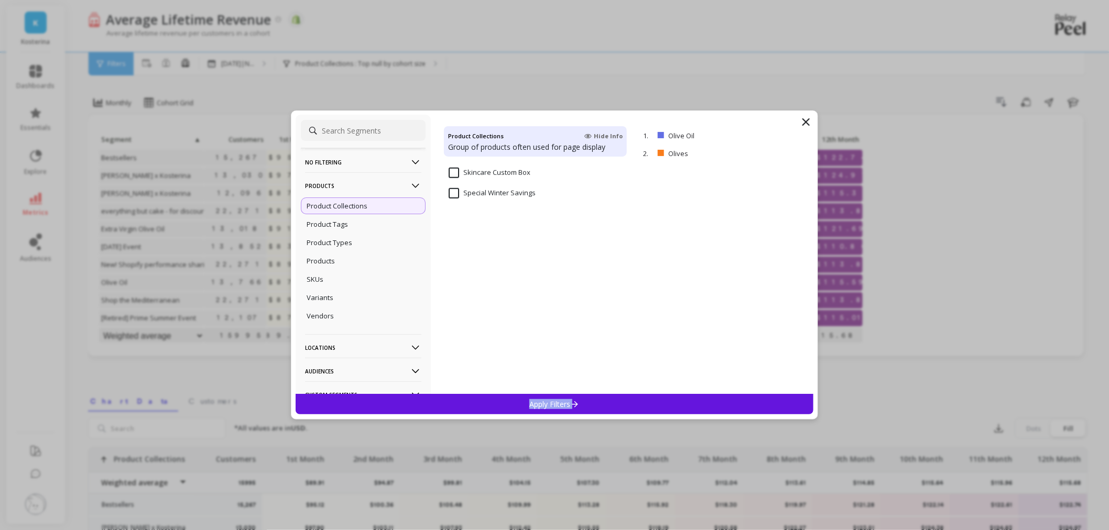
scroll to position [2163, 0]
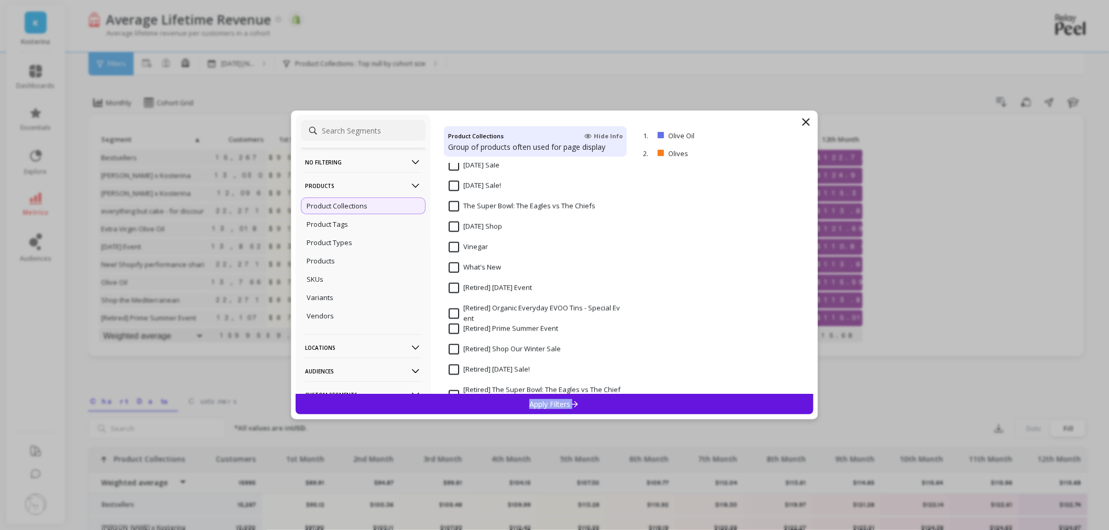
click at [452, 244] on input "Vinegar" at bounding box center [468, 247] width 39 height 10
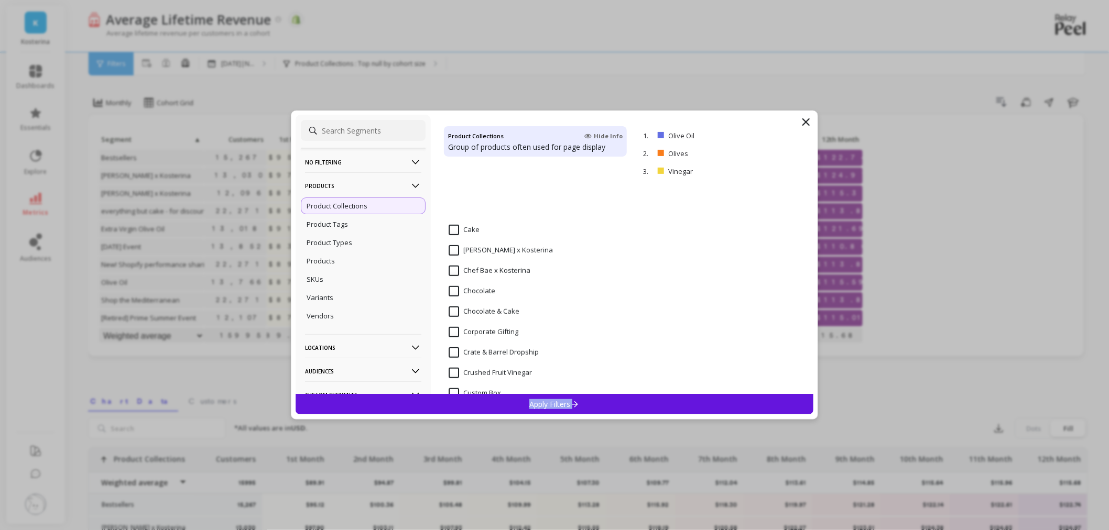
scroll to position [300, 0]
click at [453, 287] on Vinegar "Crushed Fruit Vinegar" at bounding box center [490, 291] width 83 height 10
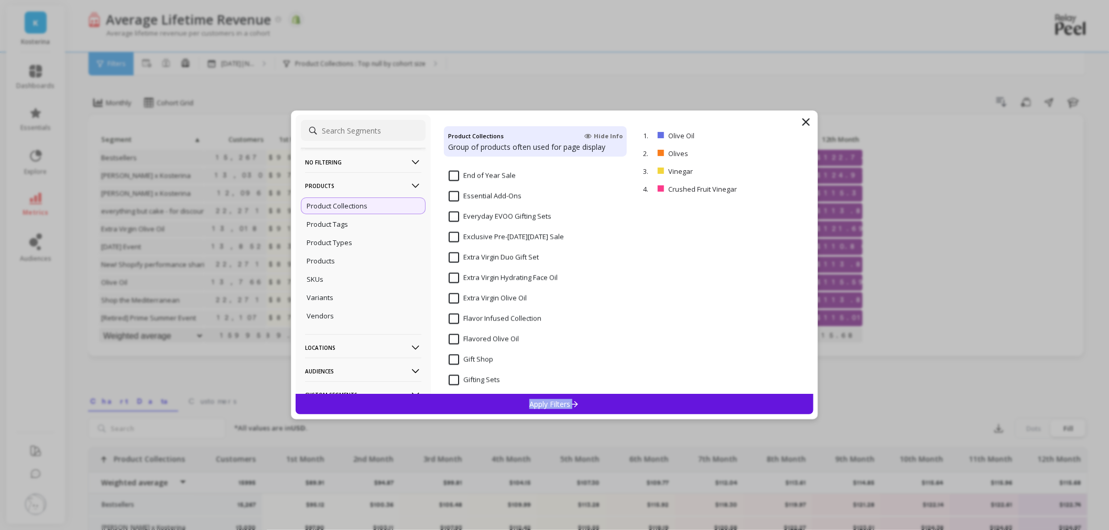
scroll to position [708, 0]
click at [452, 271] on Oil "Extra Virgin Olive Oil" at bounding box center [488, 272] width 78 height 10
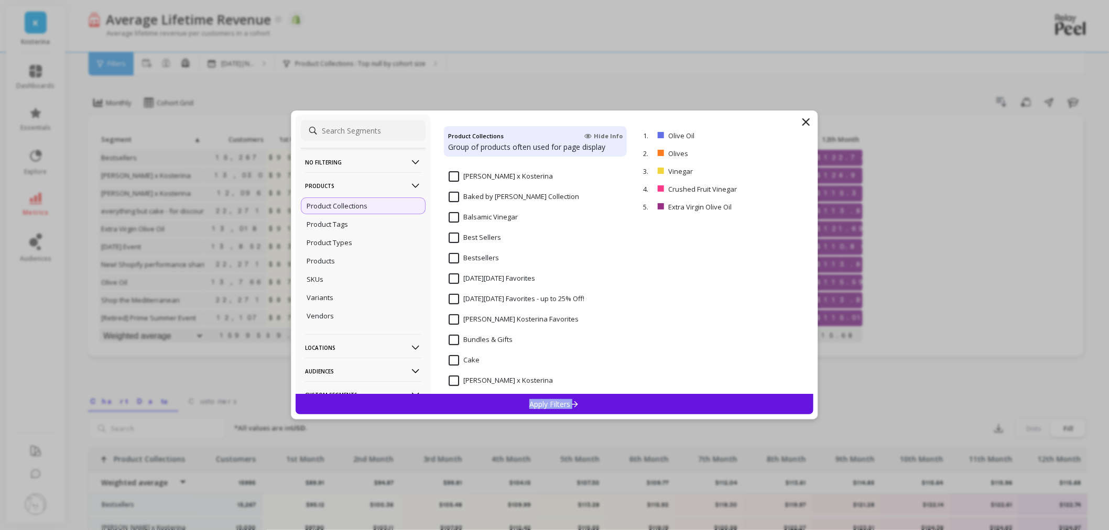
scroll to position [67, 0]
click at [456, 237] on Vinegar "Balsamic Vinegar" at bounding box center [483, 238] width 69 height 10
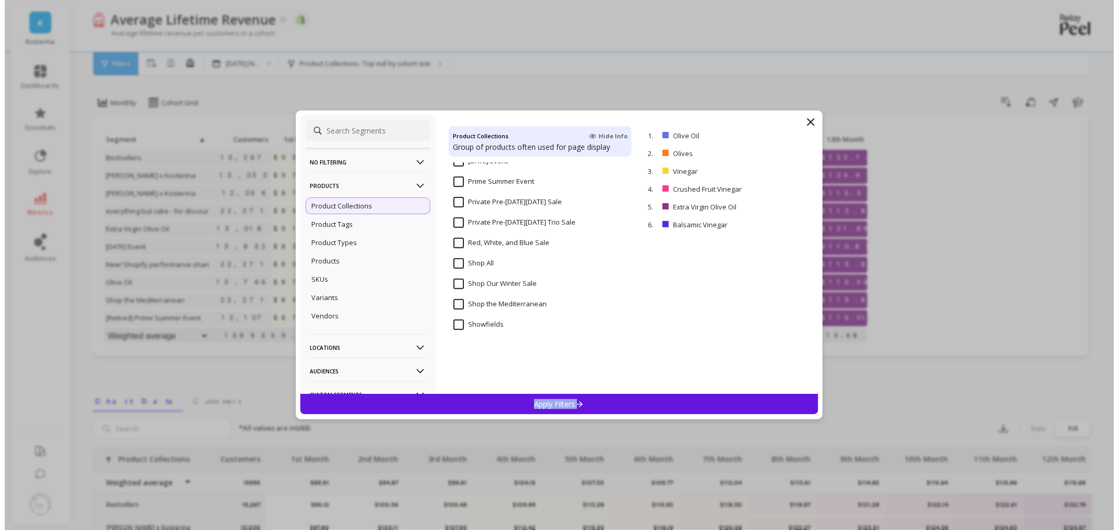
scroll to position [1814, 0]
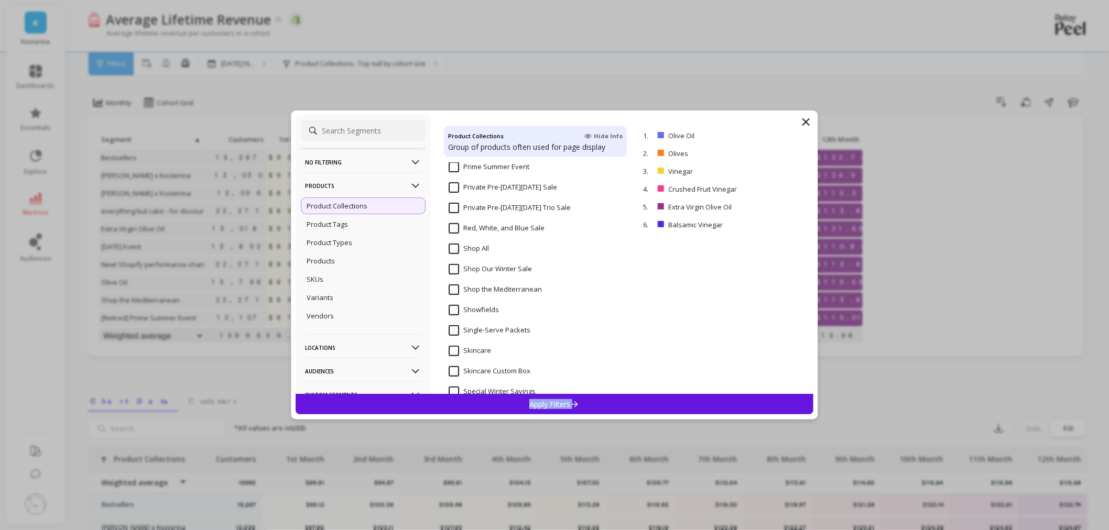
click at [457, 346] on input "Skincare" at bounding box center [470, 351] width 42 height 10
click at [599, 403] on div "Apply Filters" at bounding box center [555, 404] width 518 height 20
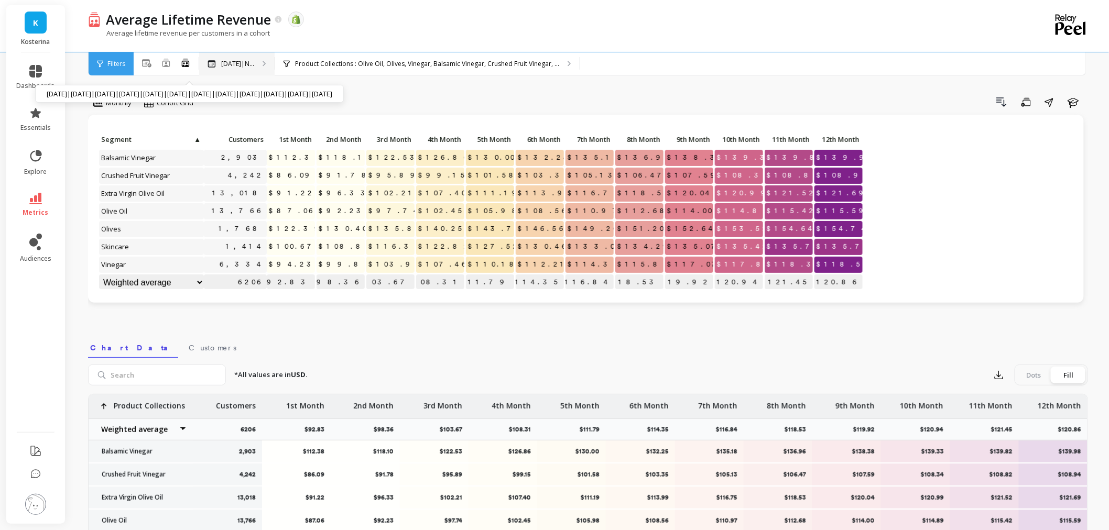
click at [246, 67] on p "[DATE]|N..." at bounding box center [237, 64] width 33 height 8
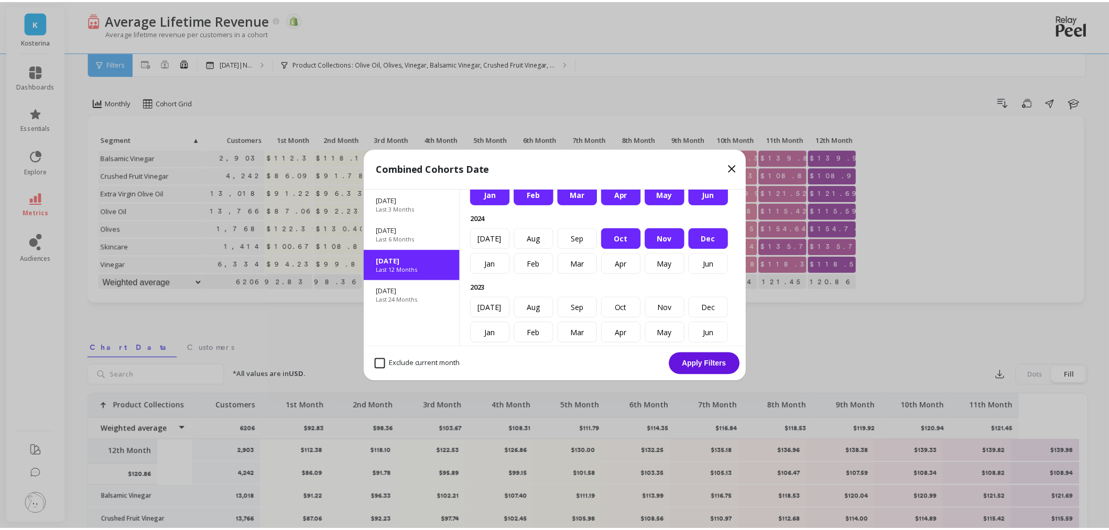
scroll to position [116, 0]
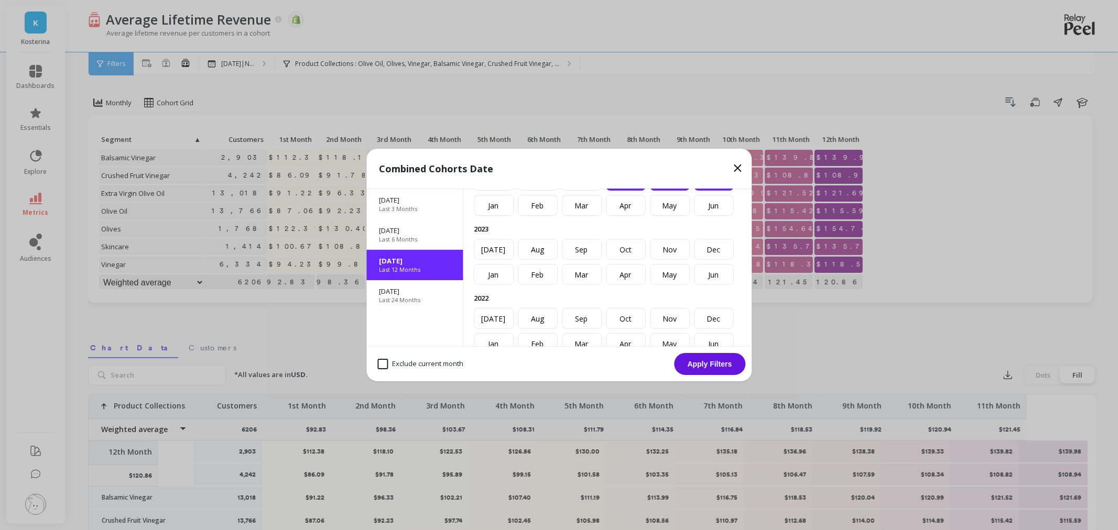
click at [737, 166] on icon at bounding box center [737, 168] width 13 height 13
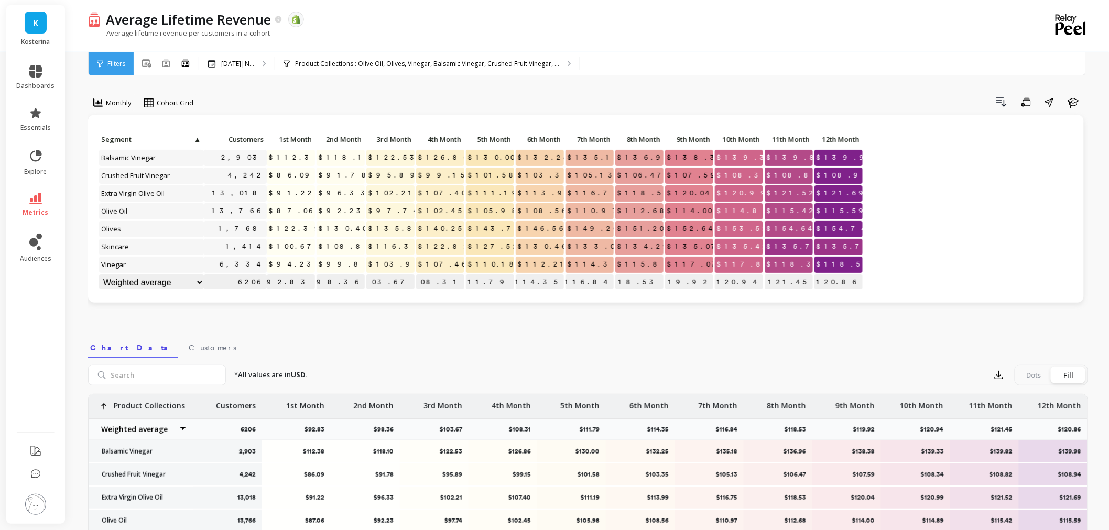
click at [883, 326] on div "Monthly Cohort Grid Drill Down Save Share Learn Click to create an audience 2,9…" at bounding box center [588, 398] width 1000 height 712
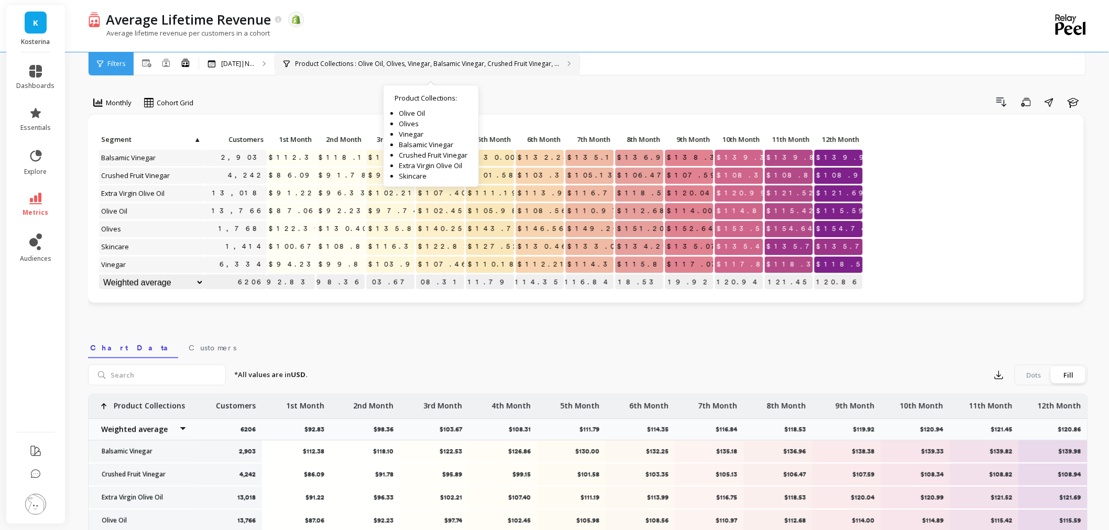
click at [377, 64] on p "Product Collections : Olive Oil, Olives, Vinegar, Balsamic Vinegar, Crushed Fru…" at bounding box center [427, 64] width 264 height 8
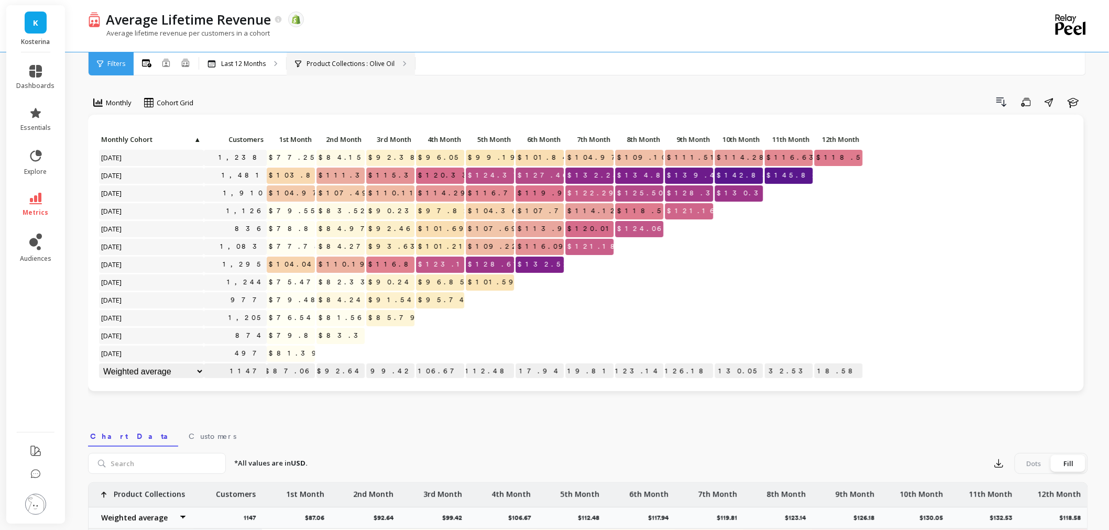
click at [357, 65] on p "Product Collections : Olive Oil" at bounding box center [351, 64] width 88 height 8
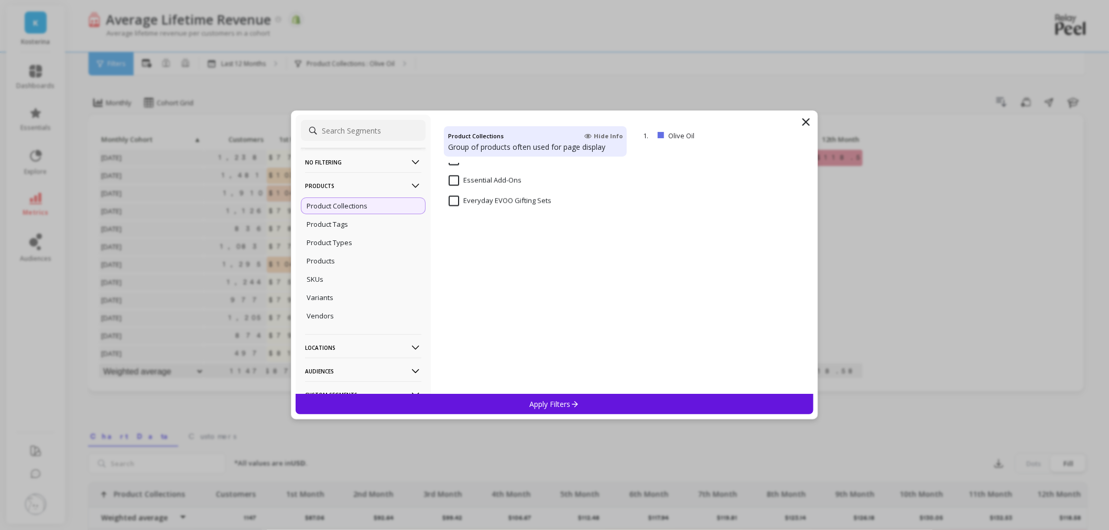
scroll to position [475, 0]
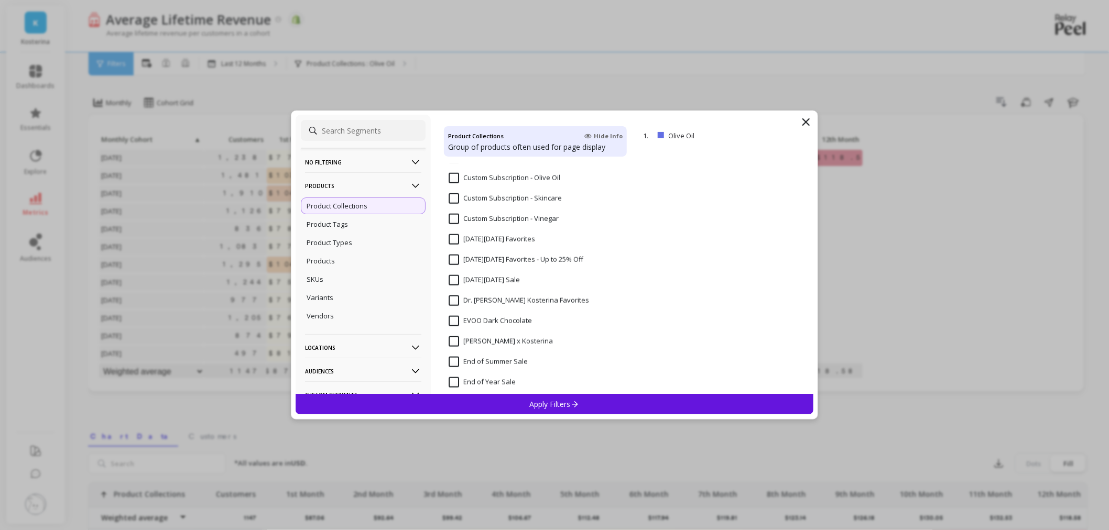
click at [808, 118] on icon at bounding box center [806, 122] width 13 height 13
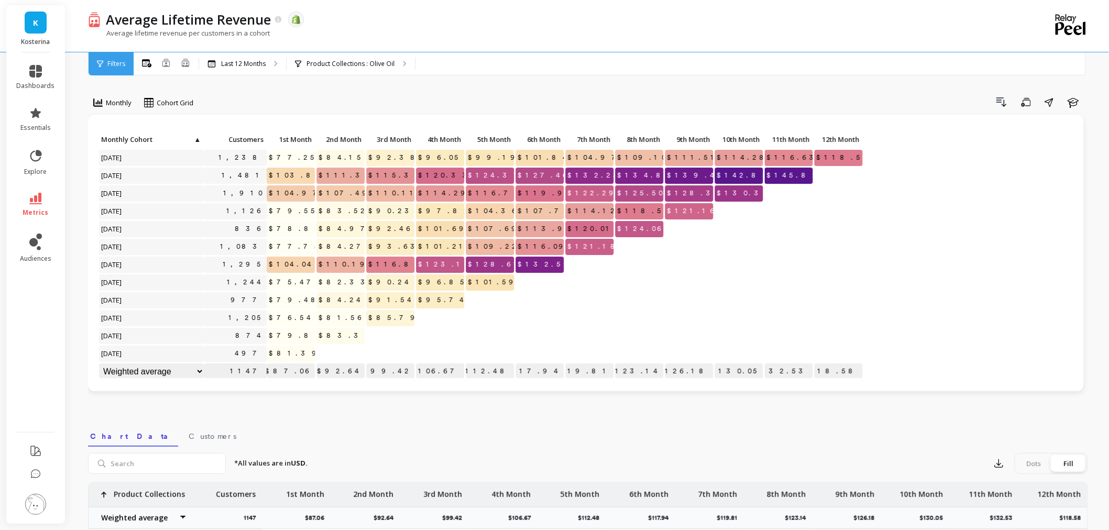
click at [791, 87] on div "Monthly Cohort Grid Drill Down Save Share Learn Click to create an audience 1,2…" at bounding box center [588, 442] width 1000 height 800
click at [38, 200] on icon at bounding box center [35, 199] width 13 height 12
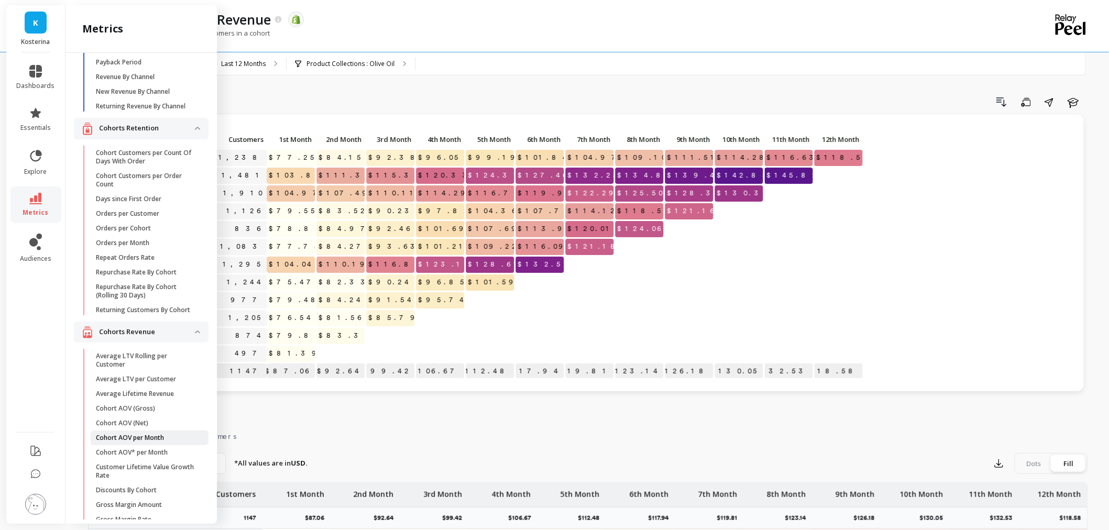
scroll to position [58, 0]
click at [140, 208] on p "Days since First Order" at bounding box center [128, 204] width 65 height 8
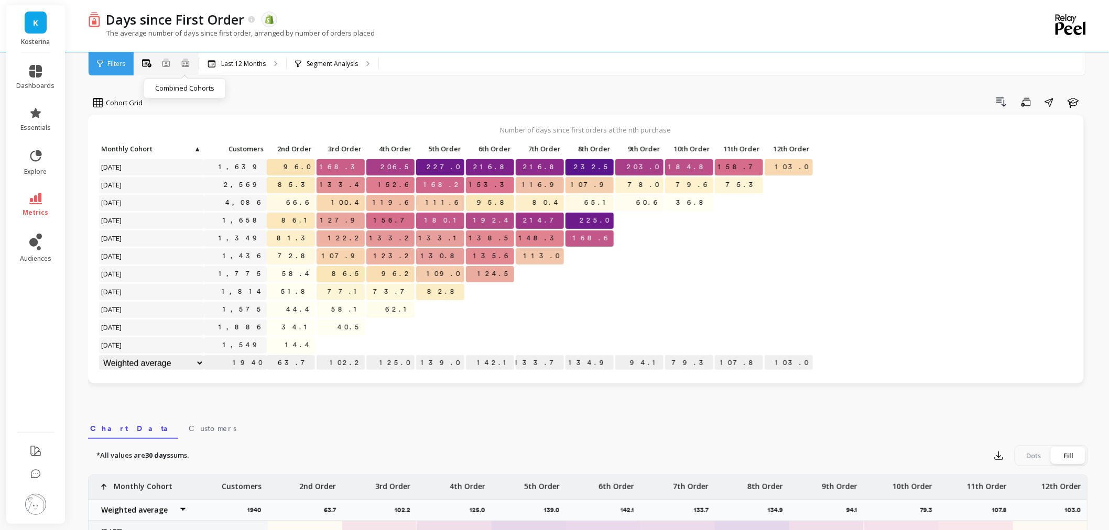
click at [188, 67] on button at bounding box center [185, 63] width 9 height 10
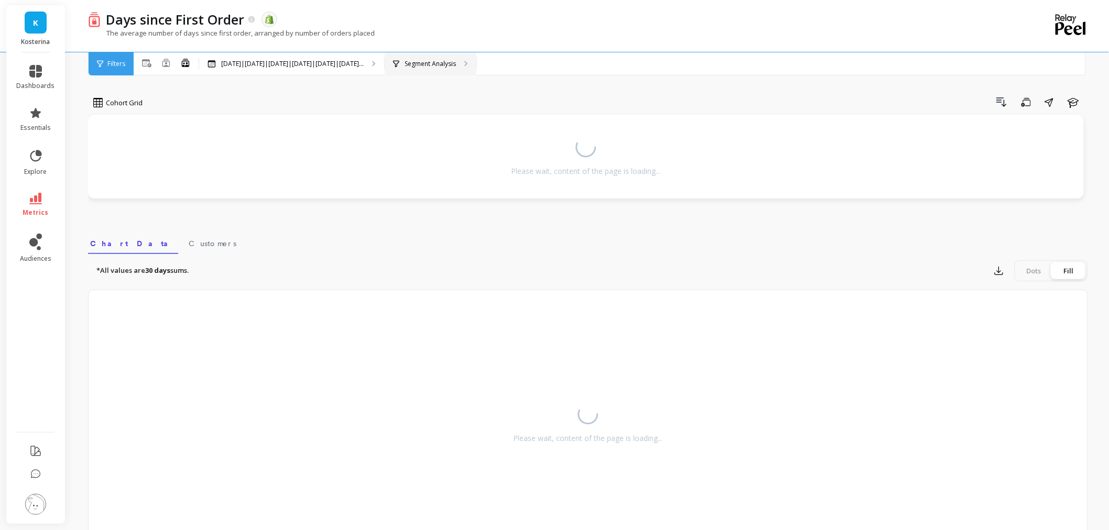
click at [431, 67] on div "Segment Analysis" at bounding box center [424, 64] width 63 height 8
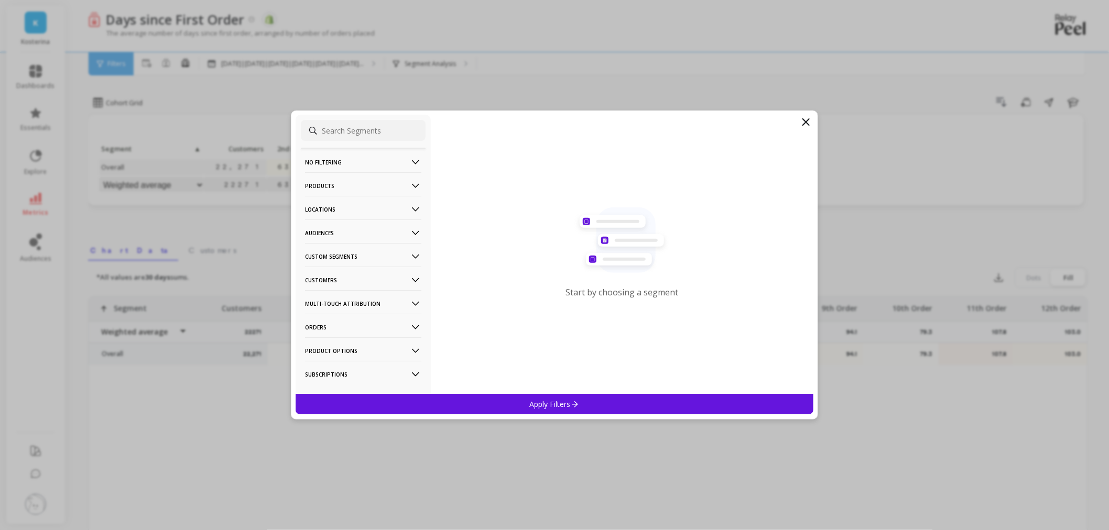
click at [356, 184] on p "Products" at bounding box center [363, 185] width 116 height 27
click at [344, 210] on p "Product Collections" at bounding box center [337, 205] width 61 height 9
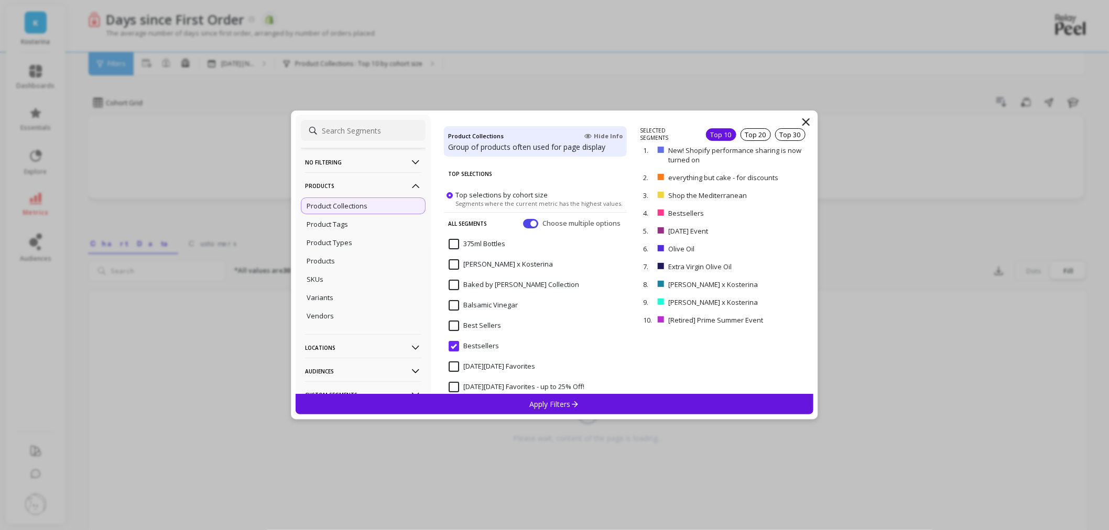
click at [746, 140] on span "SELECTED SEGMENTS Top 10 Top 20 Top 30" at bounding box center [724, 134] width 169 height 15
click at [775, 135] on div "Top 30" at bounding box center [790, 134] width 30 height 13
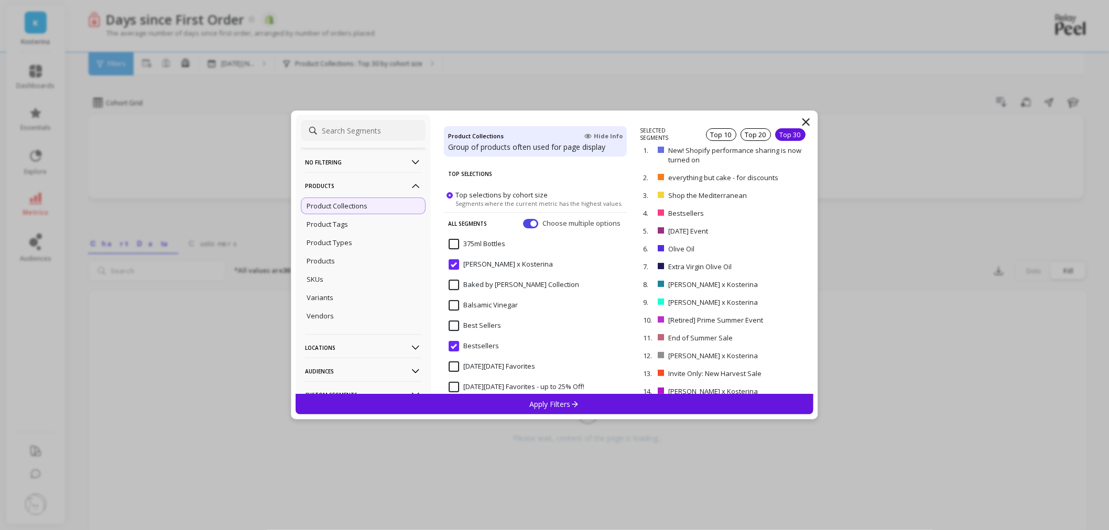
click at [552, 405] on p "Apply Filters" at bounding box center [555, 404] width 50 height 10
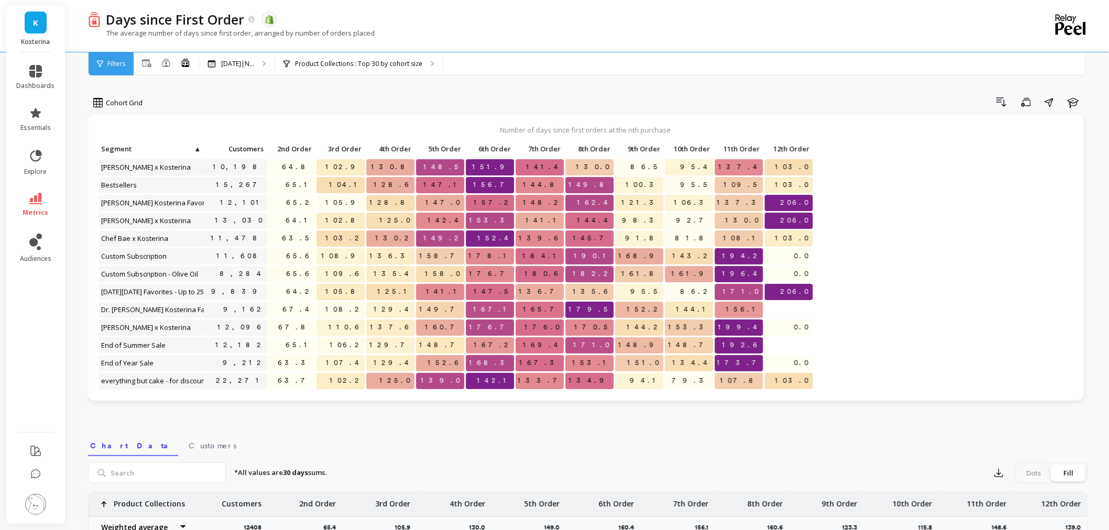
click at [237, 148] on span "Customers" at bounding box center [235, 149] width 58 height 8
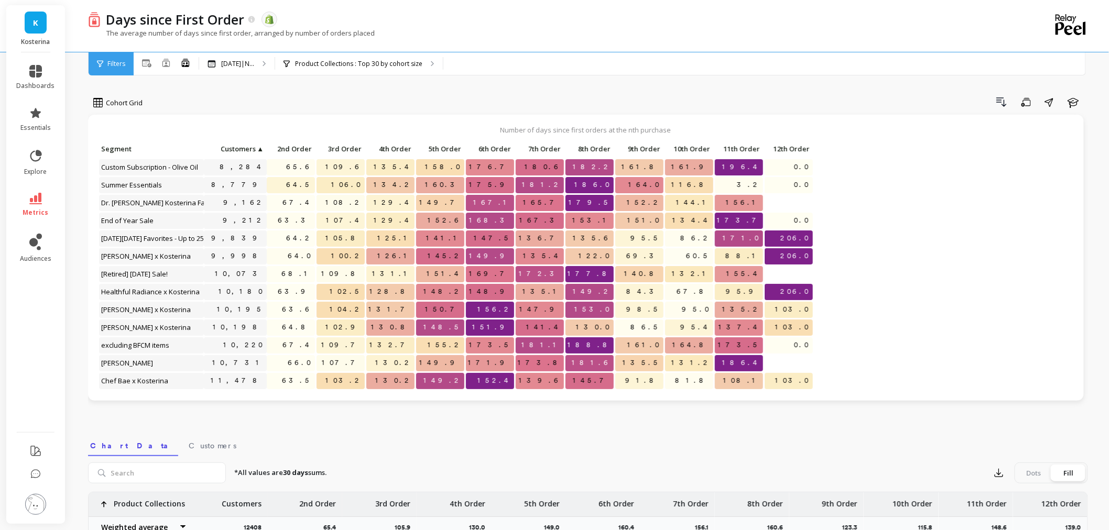
click at [238, 147] on span "Customers" at bounding box center [231, 149] width 50 height 8
